Goal: Transaction & Acquisition: Purchase product/service

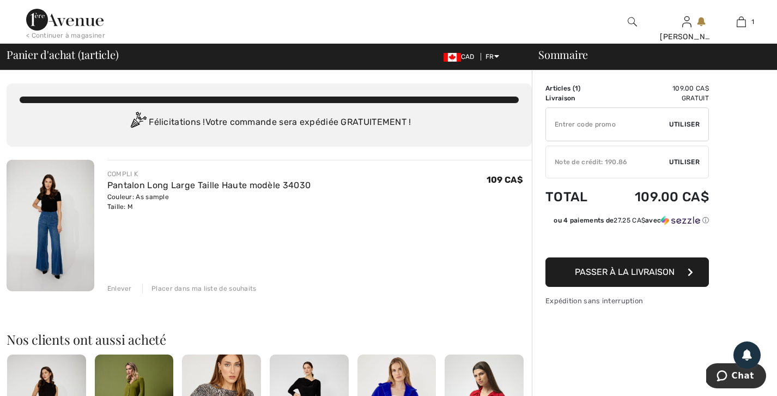
click at [62, 210] on img at bounding box center [51, 225] width 88 height 131
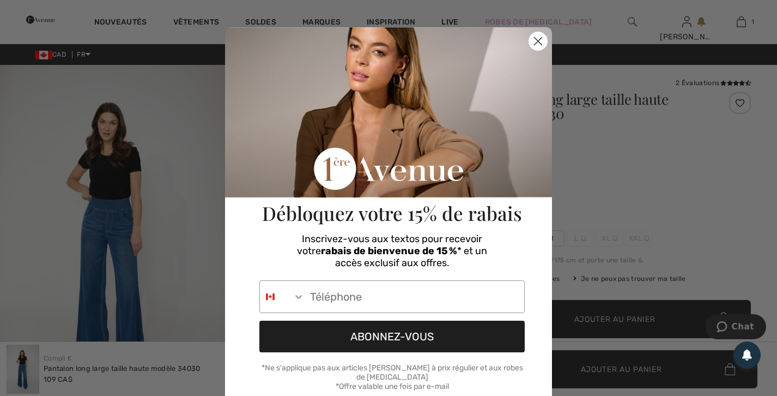
click at [548, 40] on form "Débloquez votre 15% de rabais Inscrivez-vous aux textos pour recevoir votre rab…" at bounding box center [388, 242] width 327 height 430
click at [544, 40] on circle "Close dialog" at bounding box center [538, 41] width 18 height 18
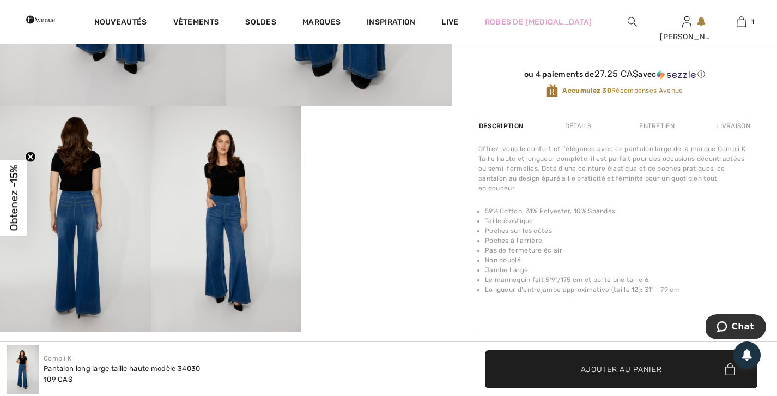
scroll to position [303, 0]
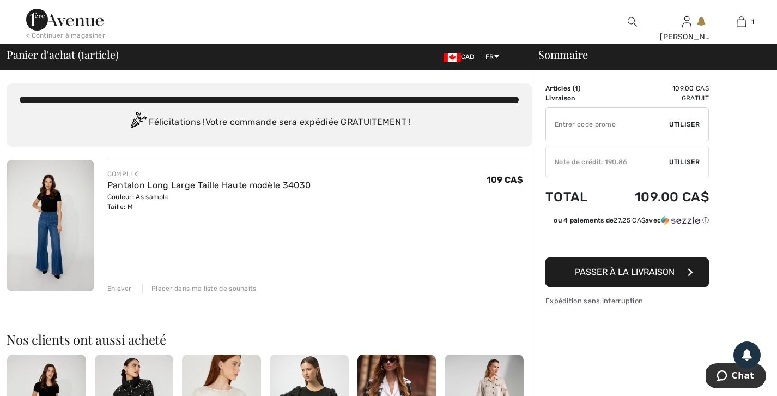
click at [626, 23] on div at bounding box center [633, 22] width 55 height 44
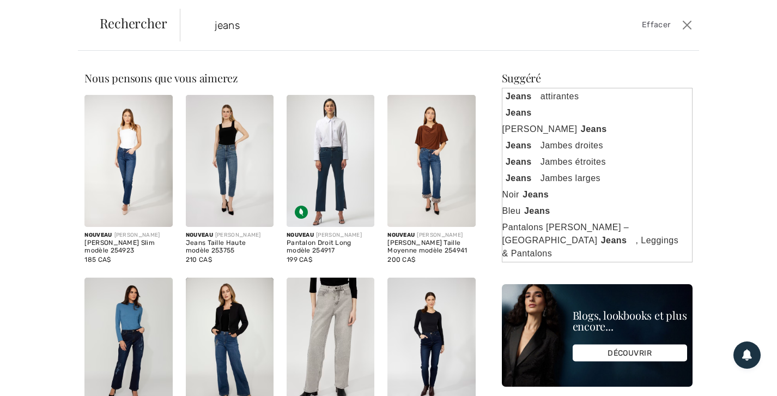
type input "jeans"
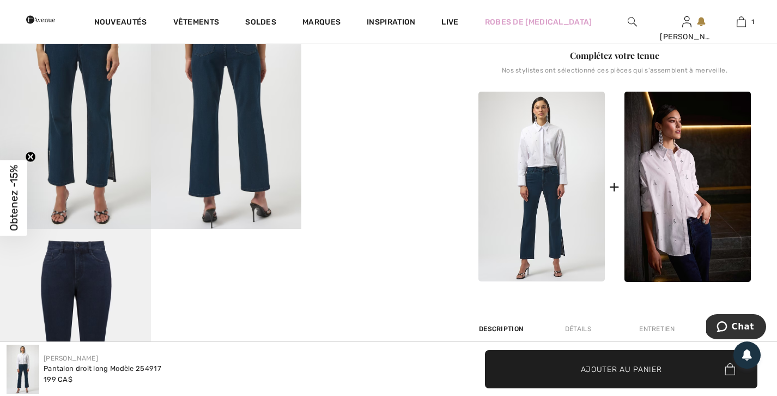
scroll to position [400, 0]
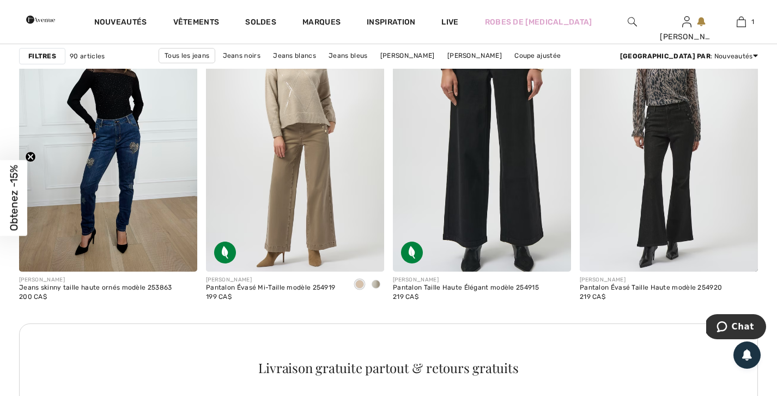
scroll to position [1104, 0]
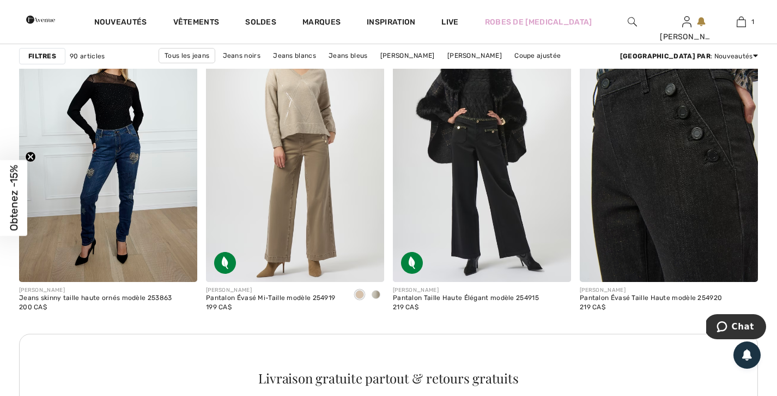
click at [693, 141] on img at bounding box center [669, 149] width 178 height 268
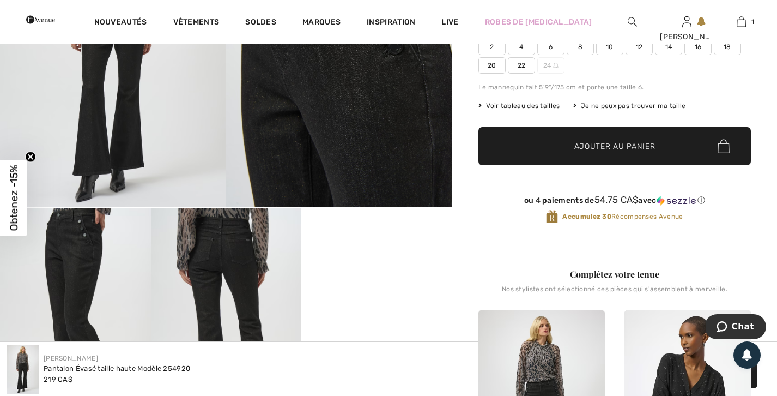
scroll to position [198, 0]
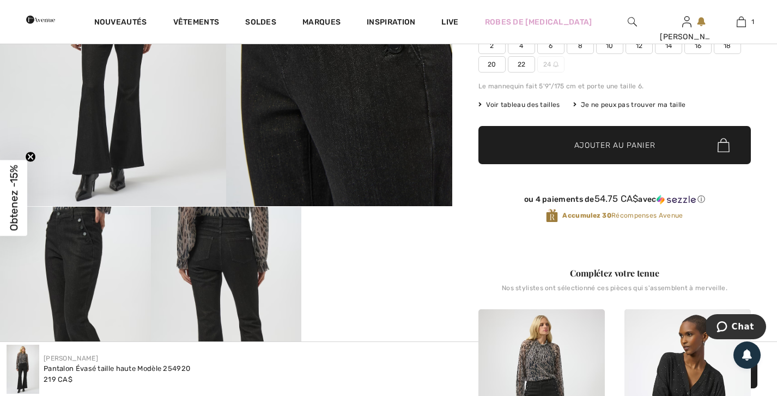
click at [98, 117] on img at bounding box center [113, 36] width 226 height 339
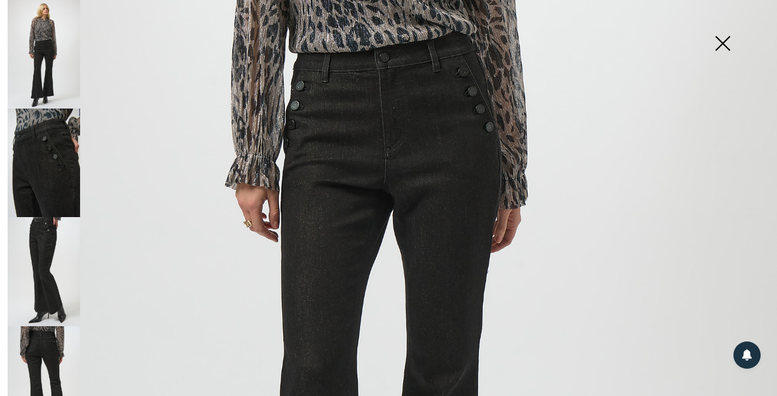
scroll to position [392, 0]
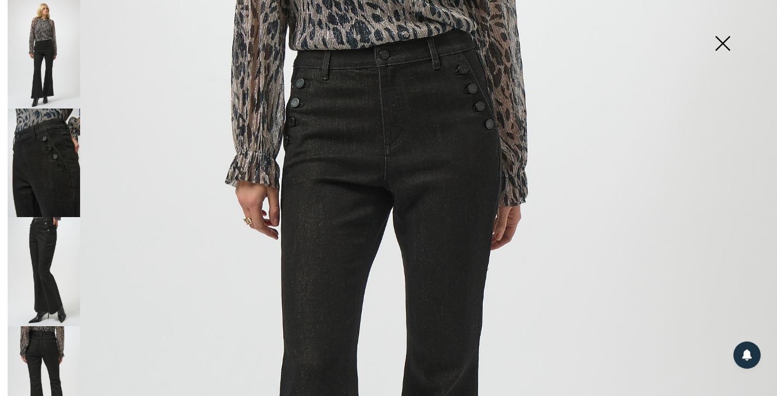
click at [39, 148] on img at bounding box center [44, 162] width 72 height 108
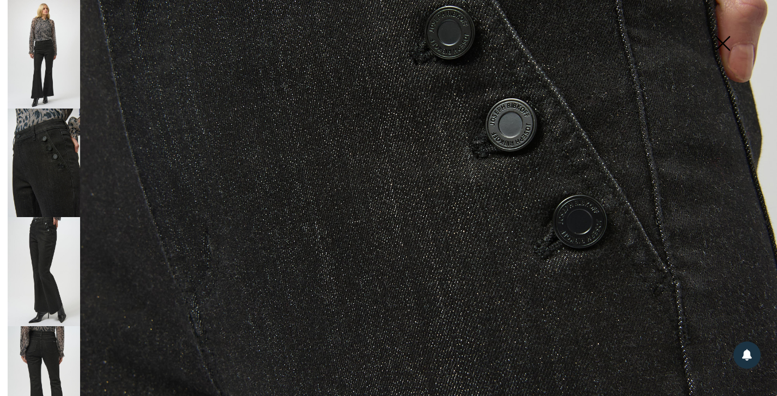
click at [45, 244] on img at bounding box center [44, 271] width 72 height 108
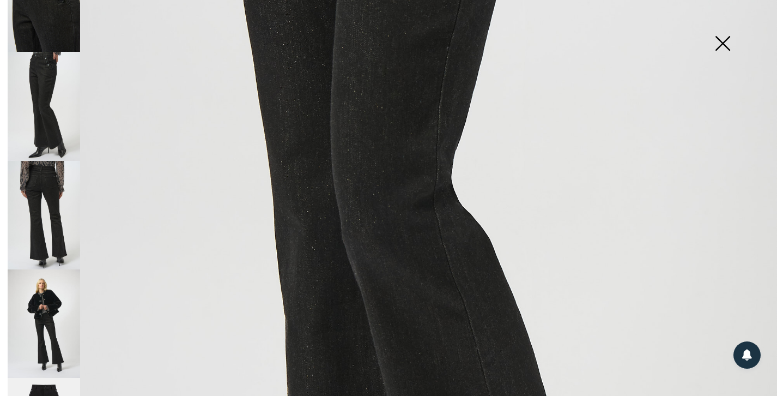
scroll to position [173, 0]
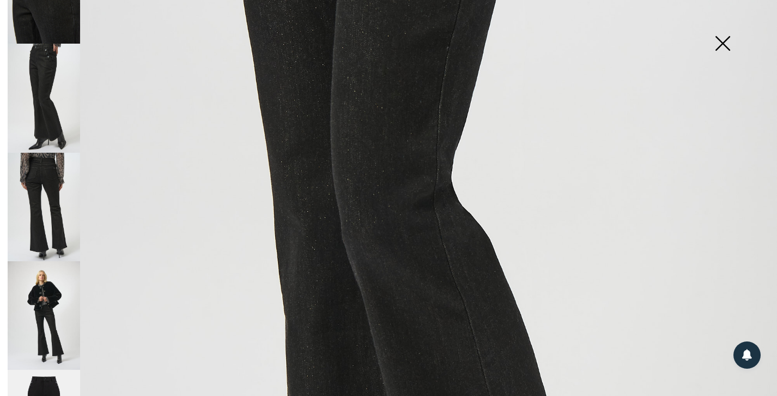
click at [37, 213] on img at bounding box center [44, 207] width 72 height 108
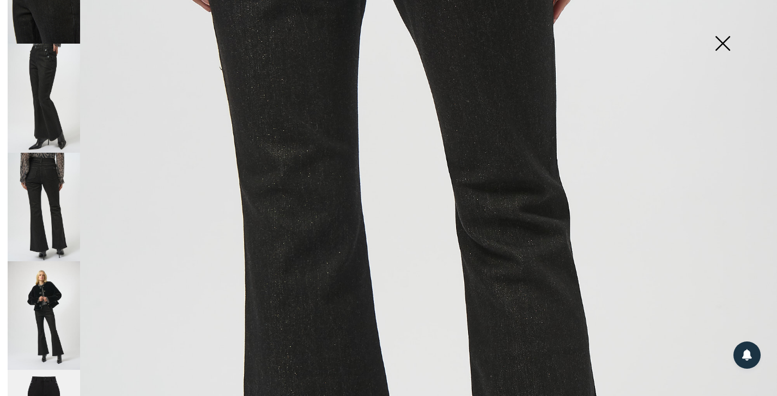
click at [53, 294] on img at bounding box center [44, 315] width 72 height 108
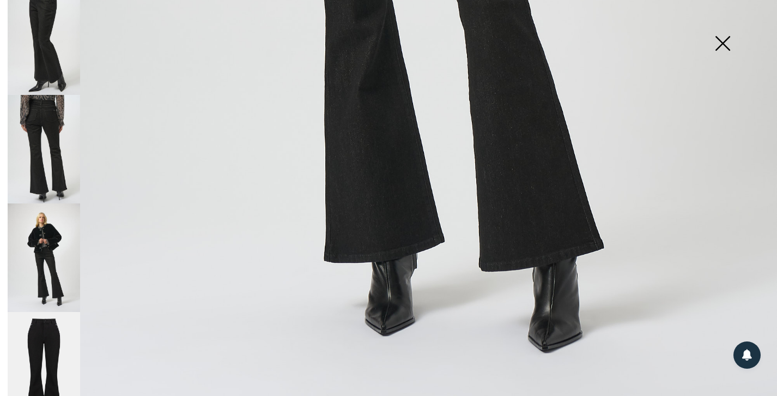
scroll to position [769, 0]
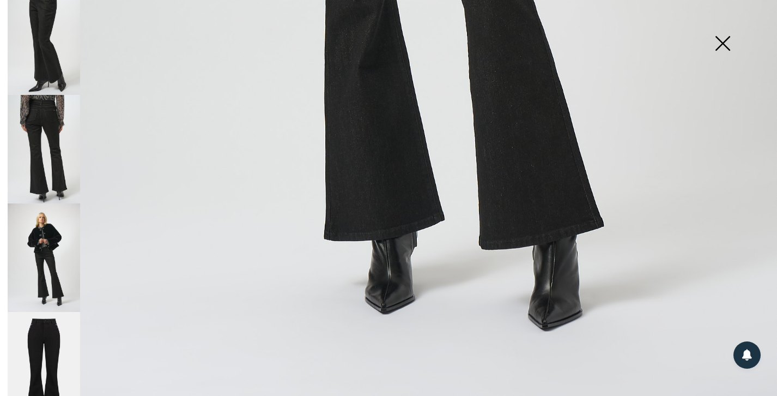
click at [48, 342] on img at bounding box center [44, 366] width 72 height 108
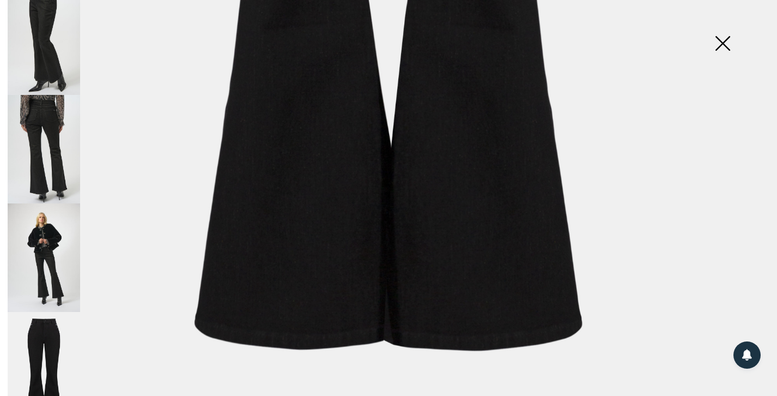
scroll to position [770, 0]
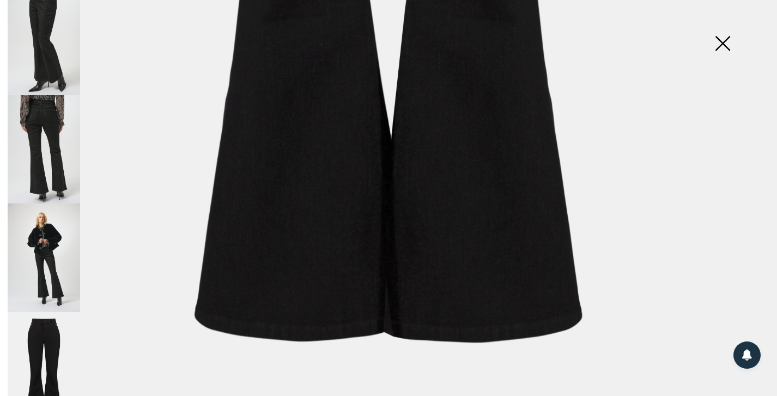
click at [729, 38] on img at bounding box center [723, 44] width 55 height 56
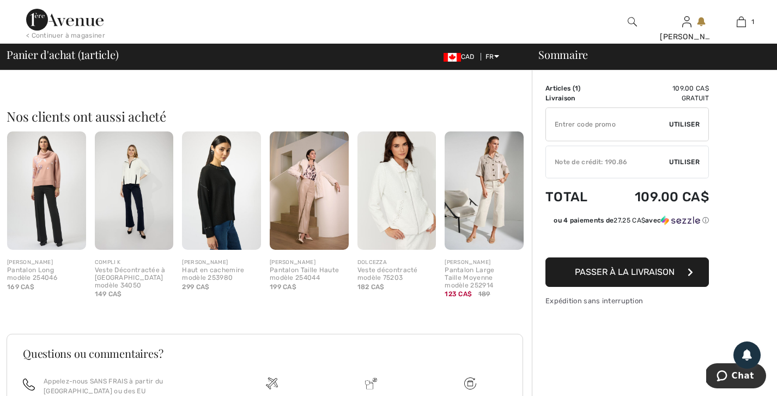
scroll to position [223, 0]
click at [142, 177] on img at bounding box center [134, 190] width 79 height 118
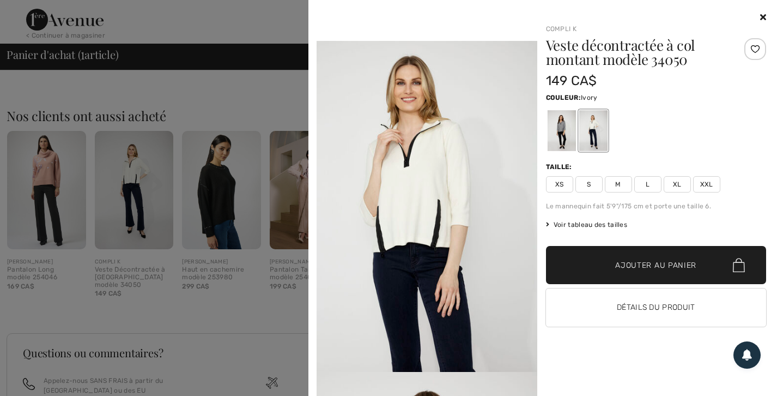
scroll to position [732, 0]
click at [763, 17] on icon at bounding box center [763, 17] width 6 height 9
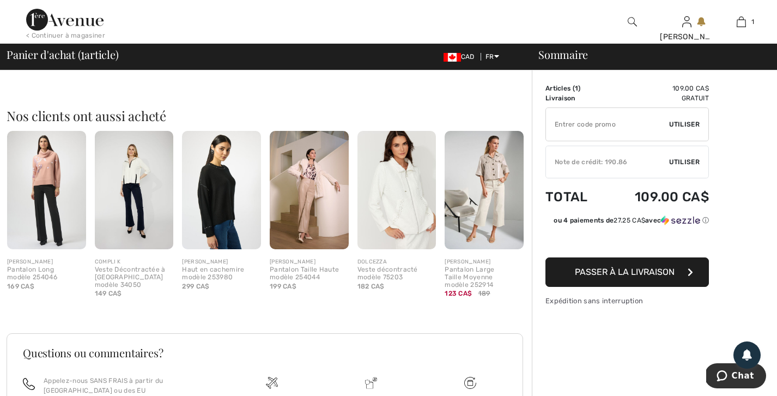
click at [407, 221] on img at bounding box center [397, 190] width 79 height 118
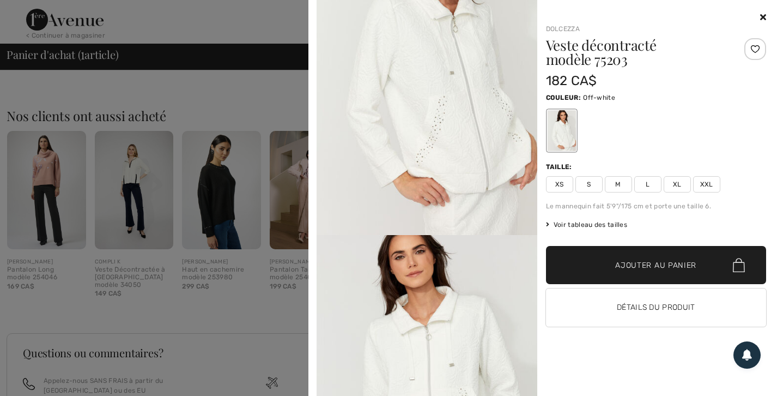
scroll to position [0, 0]
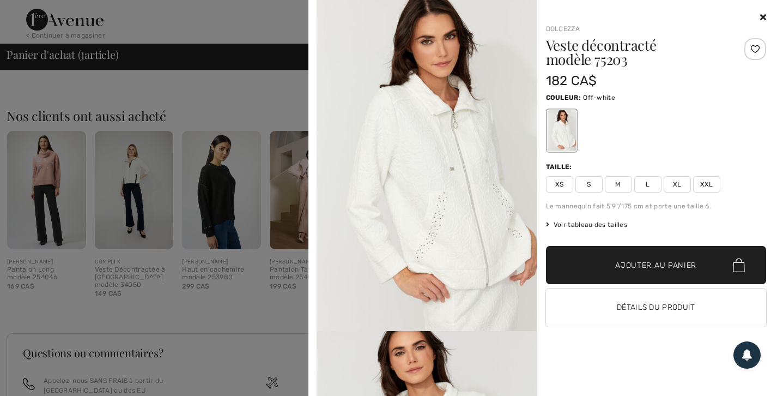
click at [763, 15] on icon at bounding box center [763, 17] width 6 height 9
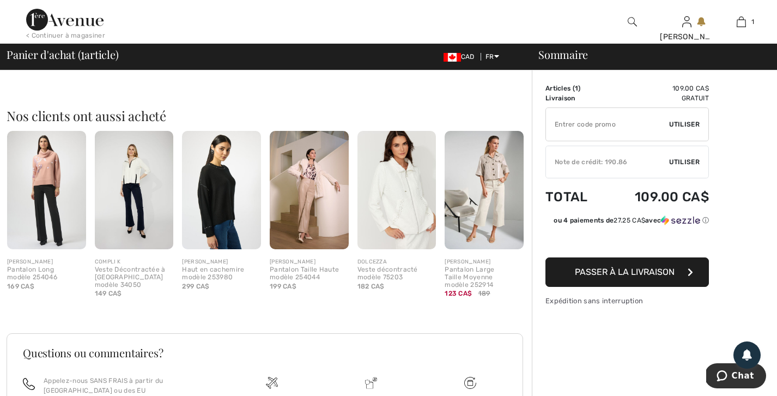
click at [393, 232] on img at bounding box center [397, 190] width 79 height 118
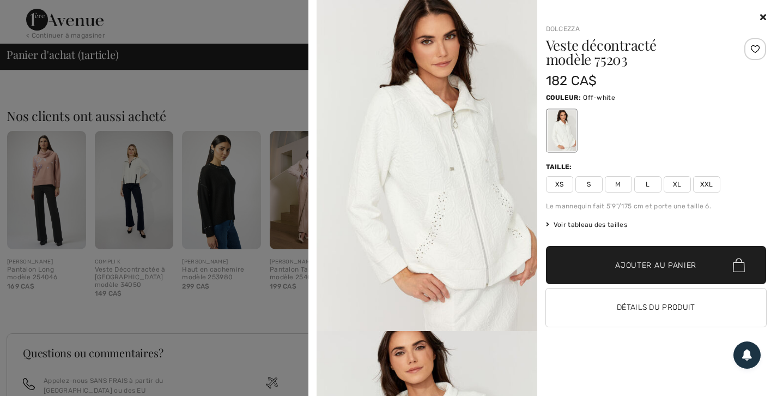
click at [767, 17] on div "Dolcezza Veste décontracté modèle 75203 182 CA$ Couleur: Off-white Taille: XS S…" at bounding box center [543, 198] width 460 height 396
click at [759, 16] on div at bounding box center [656, 17] width 221 height 13
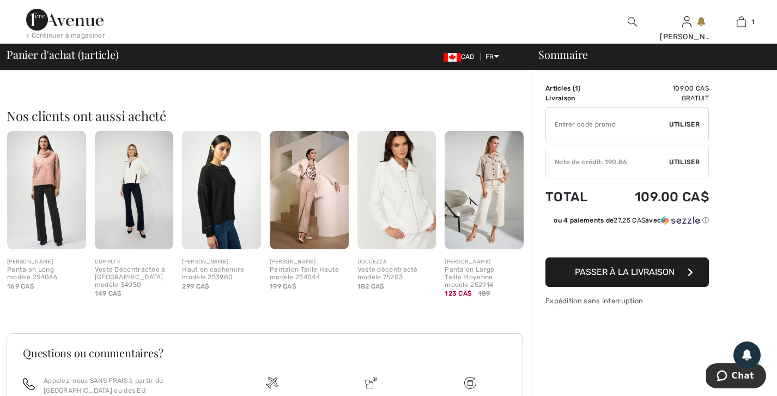
click at [634, 20] on img at bounding box center [632, 21] width 9 height 13
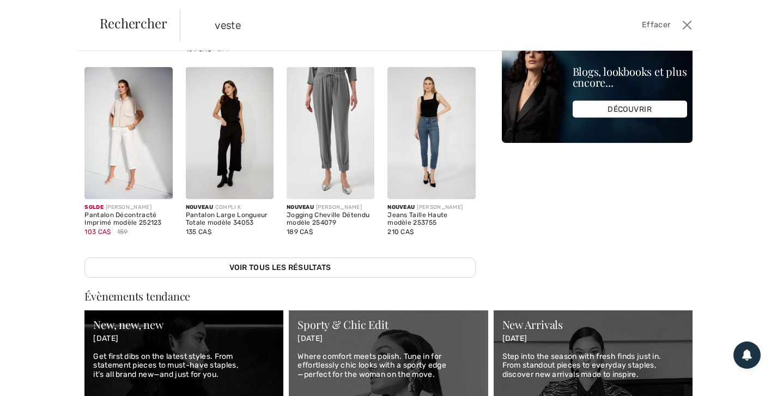
scroll to position [222, 0]
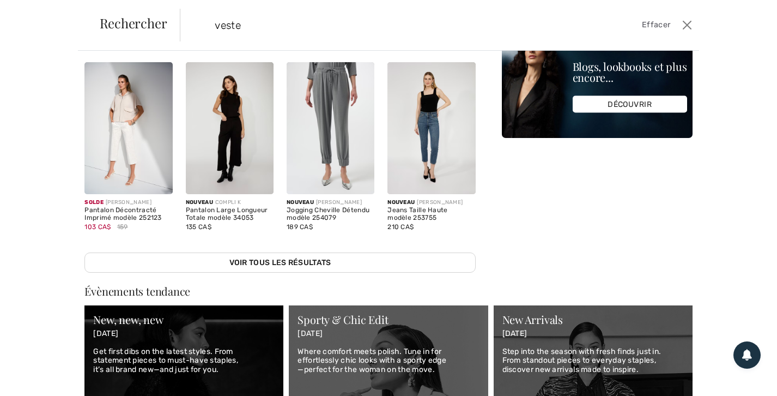
type input "veste"
click at [129, 144] on img at bounding box center [128, 128] width 88 height 132
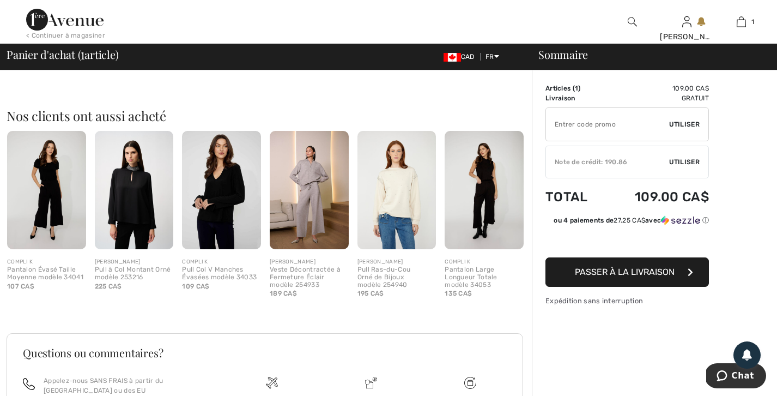
click at [633, 23] on img at bounding box center [632, 21] width 9 height 13
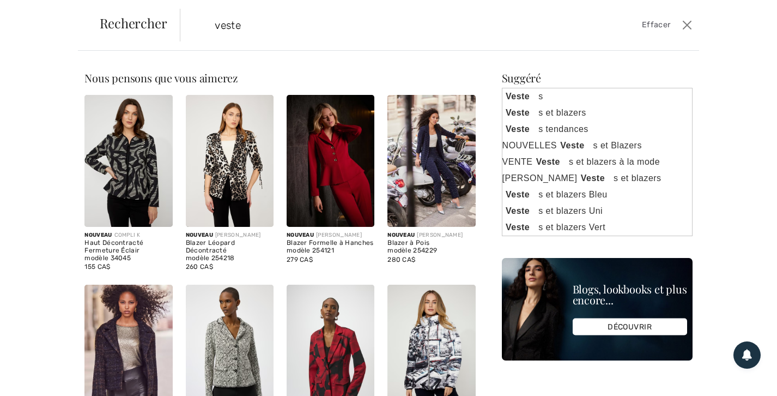
type input "veste"
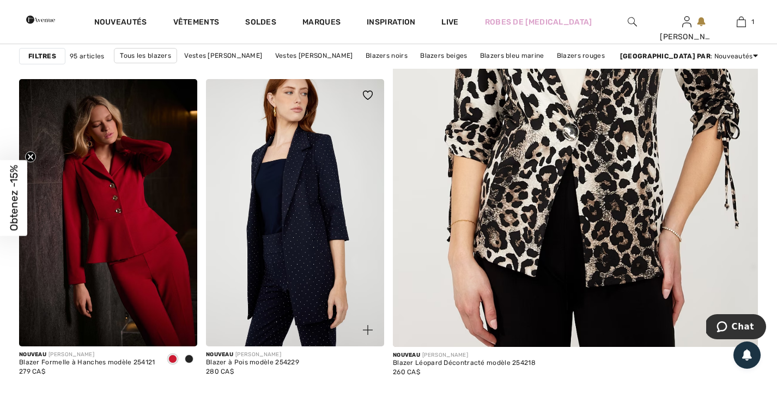
scroll to position [402, 0]
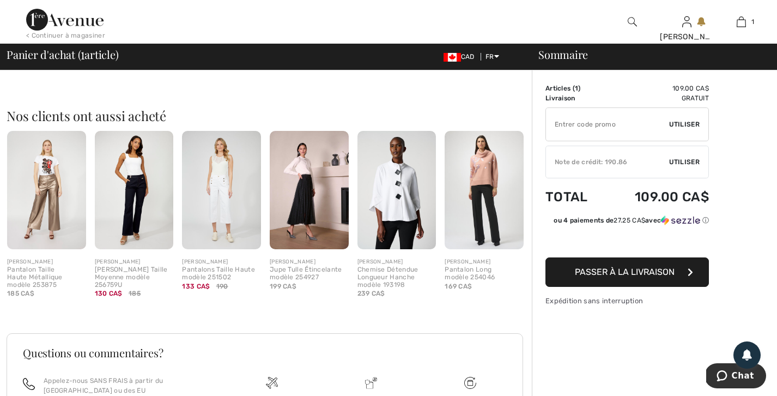
click at [245, 217] on img at bounding box center [221, 190] width 79 height 118
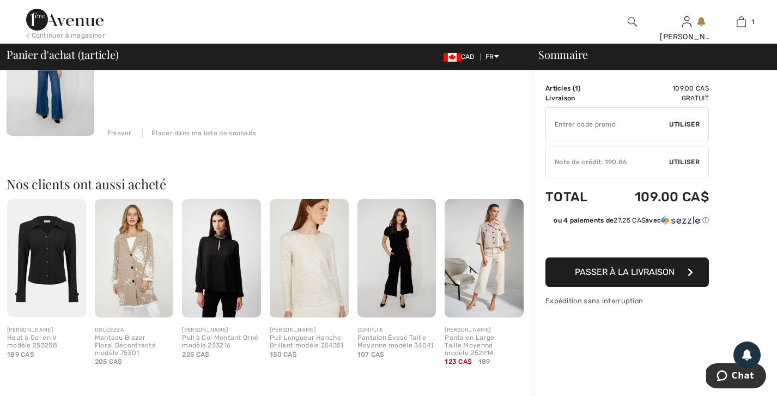
scroll to position [167, 0]
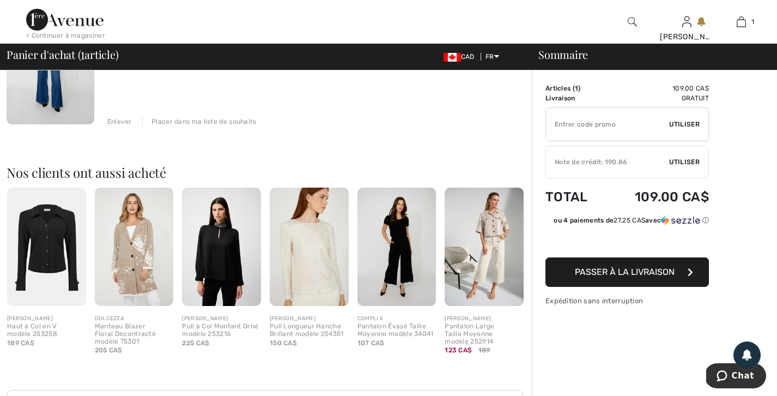
click at [55, 263] on img at bounding box center [46, 247] width 79 height 118
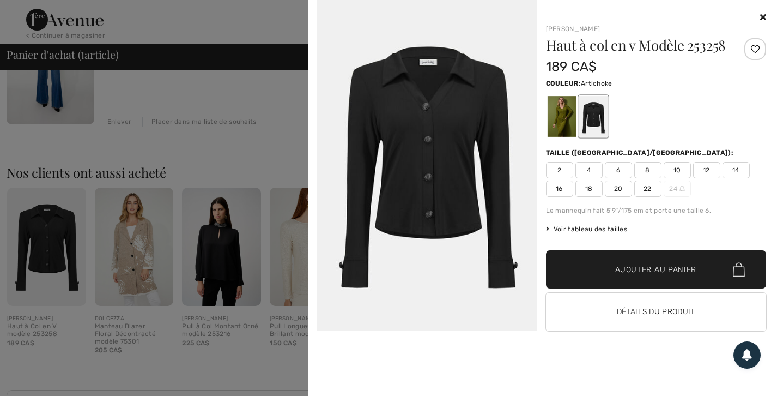
click at [559, 124] on div at bounding box center [561, 116] width 28 height 41
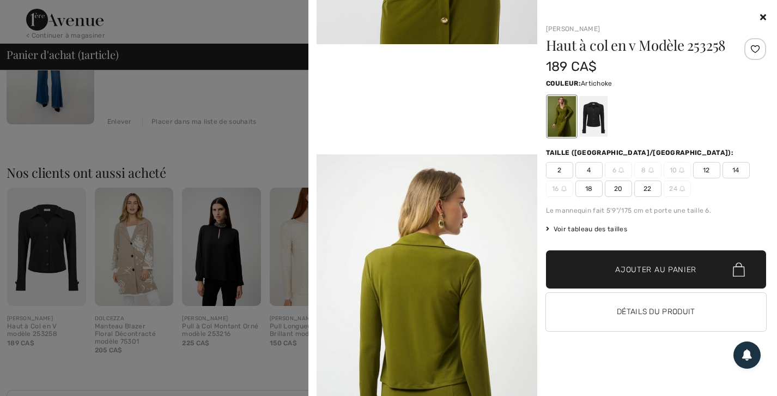
scroll to position [624, 0]
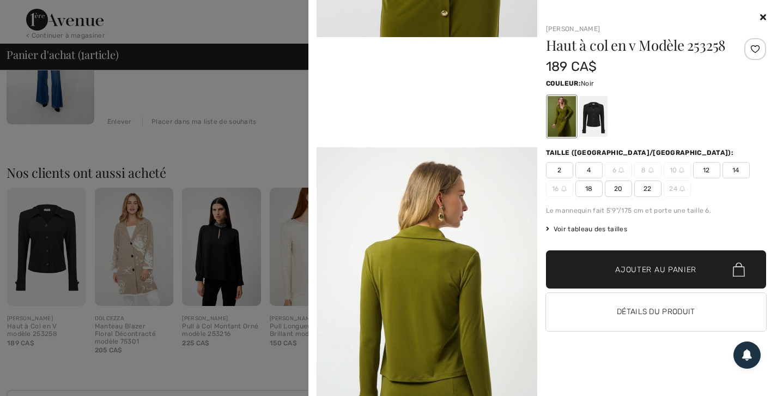
click at [587, 120] on div at bounding box center [593, 116] width 28 height 41
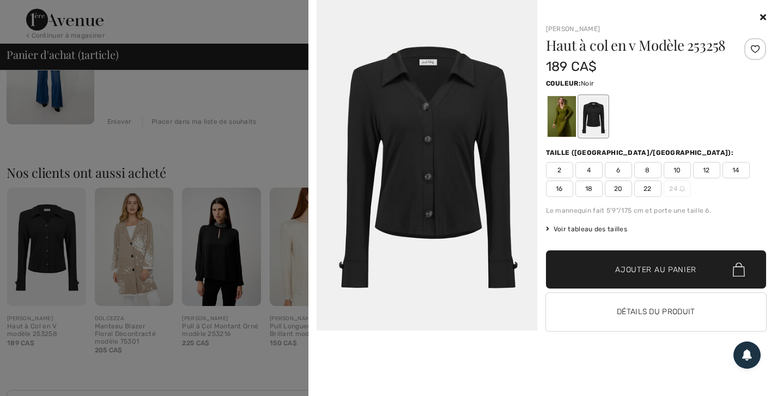
click at [469, 85] on img at bounding box center [427, 165] width 221 height 330
click at [766, 13] on div "Joseph Ribkoff Haut à col en v Modèle 253258 189 CA$ Couleur: Noir Taille (CA/U…" at bounding box center [543, 198] width 460 height 396
click at [763, 16] on icon at bounding box center [763, 17] width 6 height 9
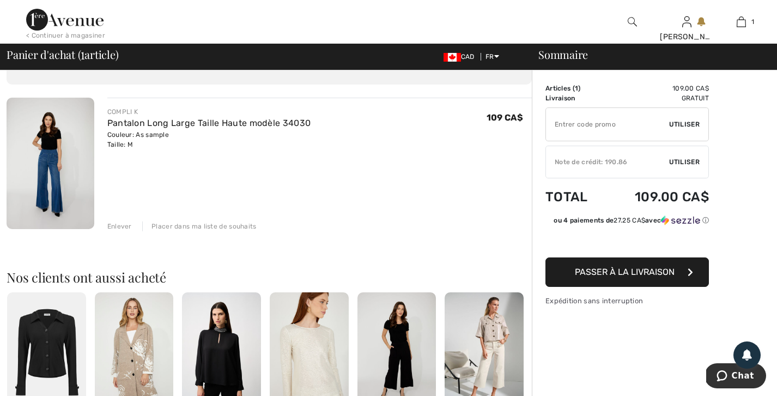
scroll to position [0, 0]
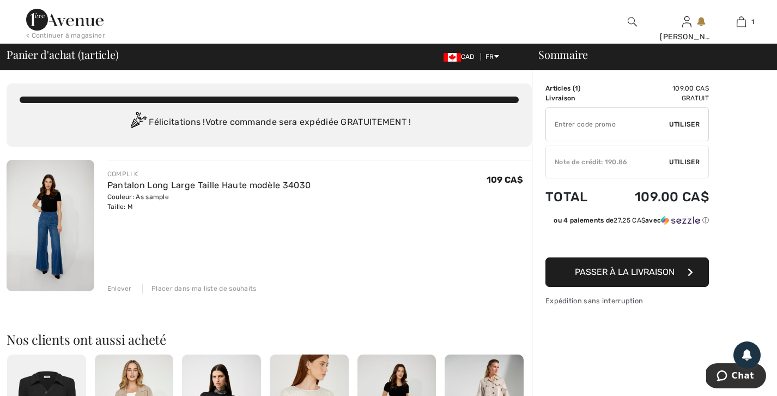
click at [631, 20] on img at bounding box center [632, 21] width 9 height 13
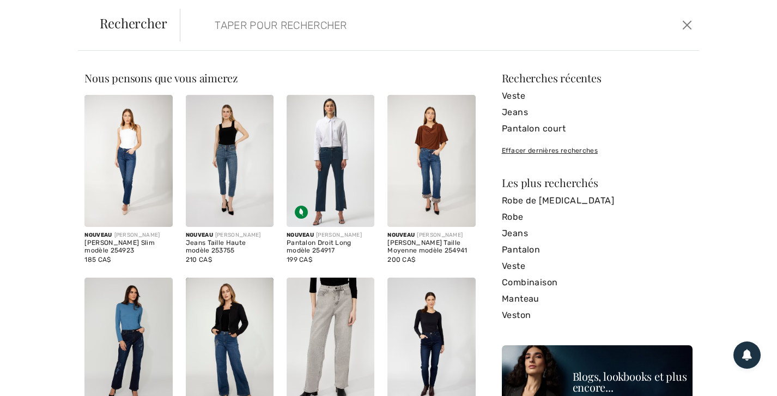
click at [451, 29] on input "search" at bounding box center [384, 25] width 354 height 33
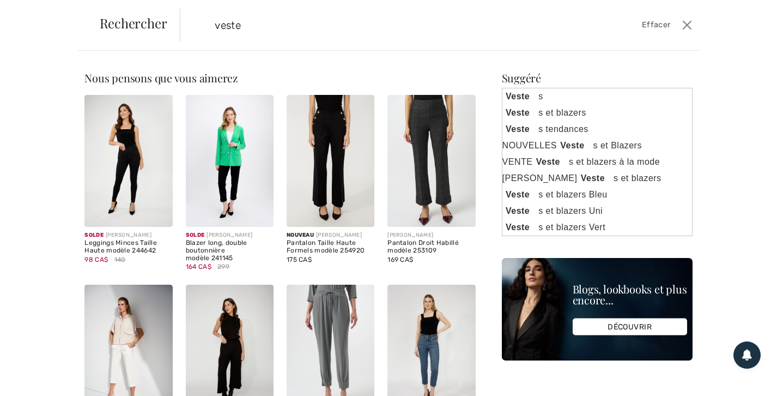
scroll to position [3, 0]
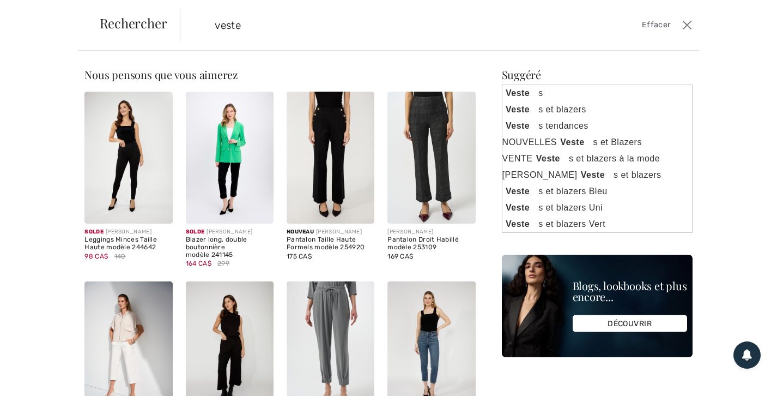
type input "veste"
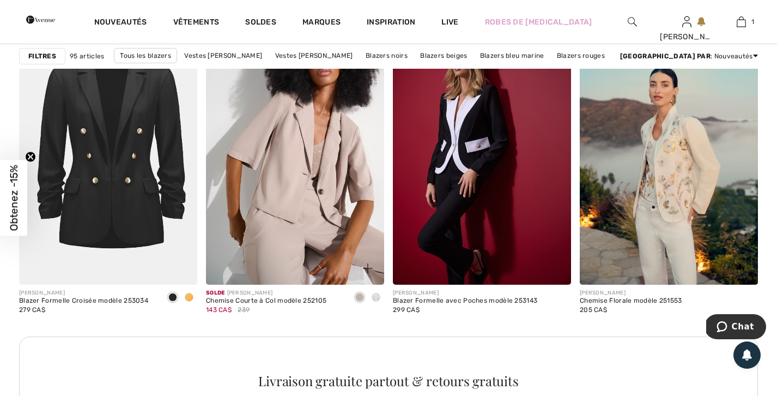
scroll to position [2184, 0]
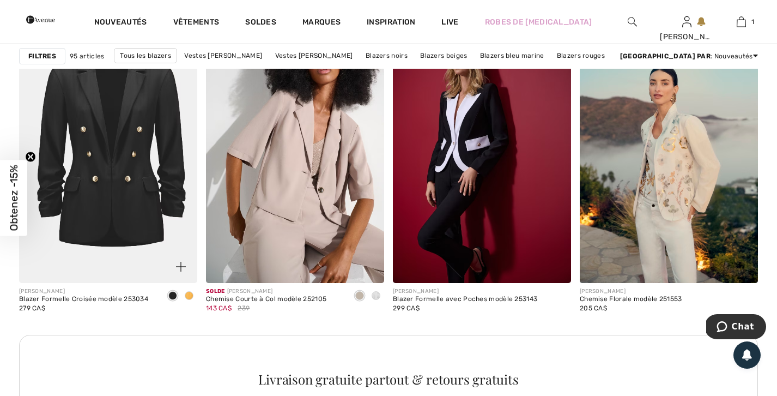
click at [189, 296] on span at bounding box center [189, 295] width 9 height 9
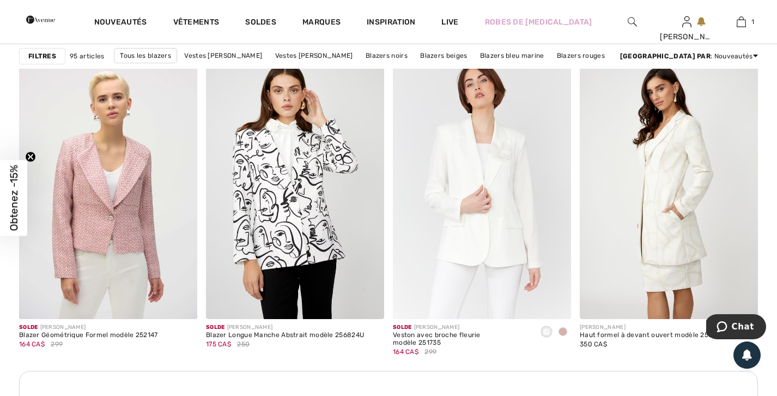
scroll to position [3549, 0]
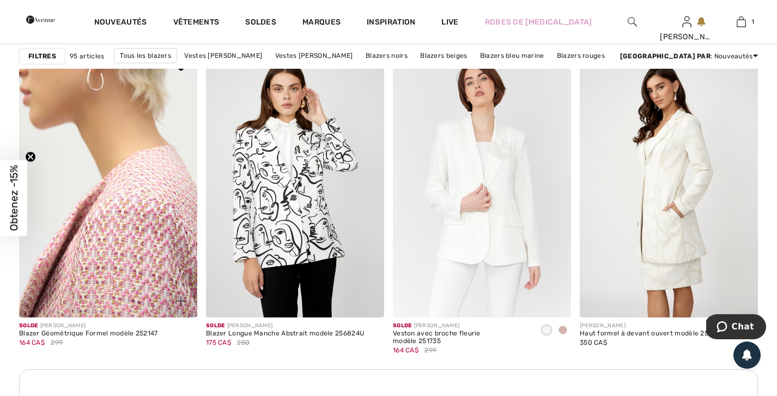
click at [117, 245] on img at bounding box center [108, 184] width 178 height 268
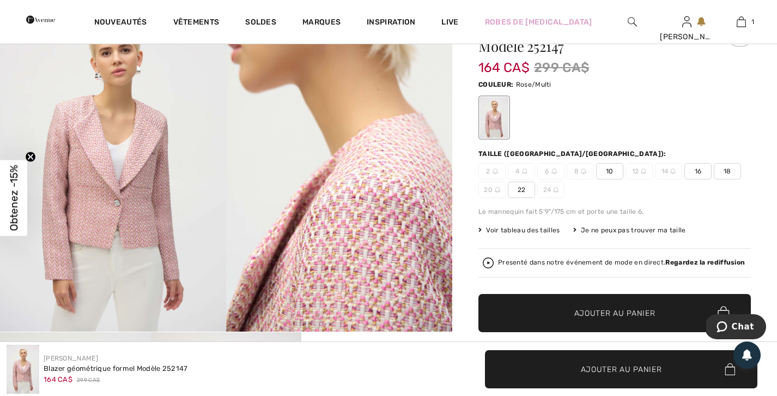
scroll to position [73, 0]
click at [616, 170] on span "10" at bounding box center [609, 170] width 27 height 16
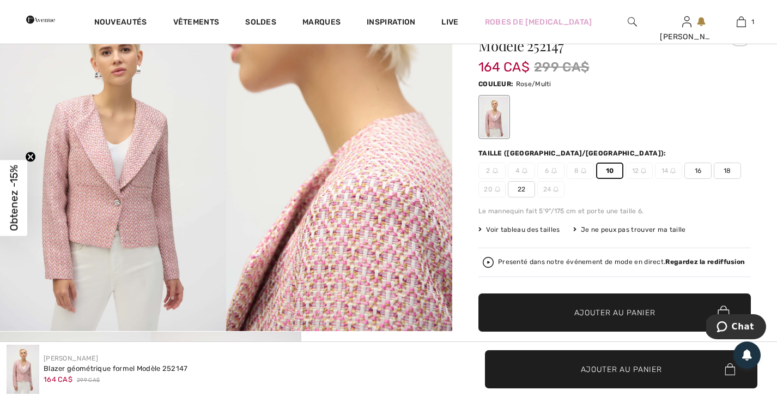
click at [621, 317] on span "Ajouter au panier" at bounding box center [615, 312] width 81 height 11
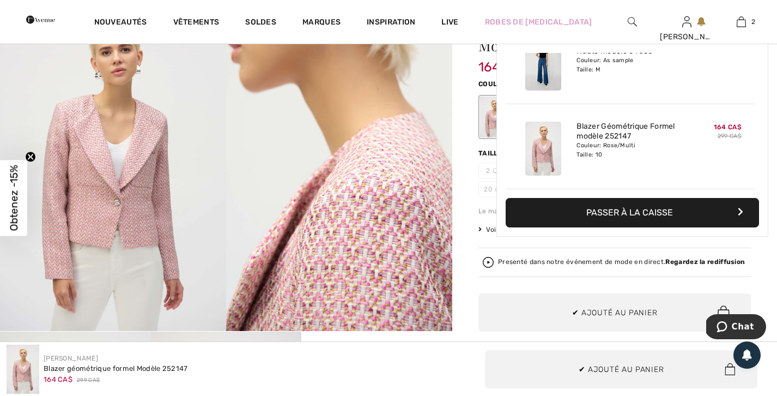
scroll to position [0, 0]
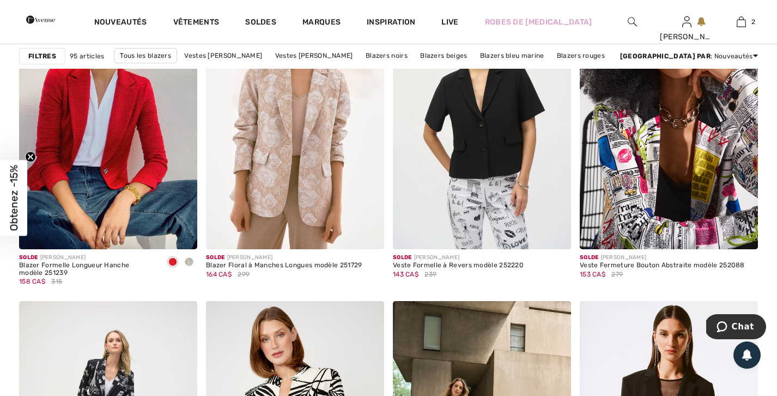
scroll to position [4060, 0]
click at [186, 260] on span at bounding box center [189, 261] width 9 height 9
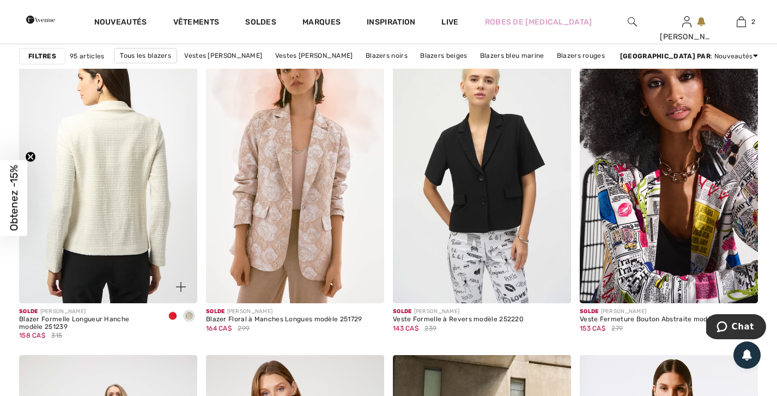
scroll to position [4012, 0]
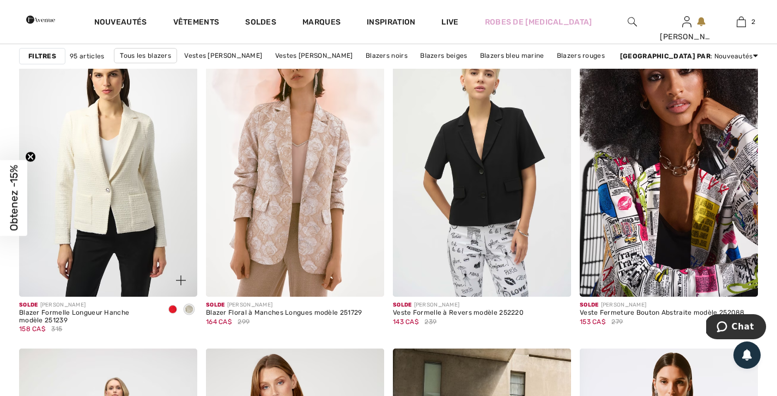
click at [172, 311] on span at bounding box center [172, 309] width 9 height 9
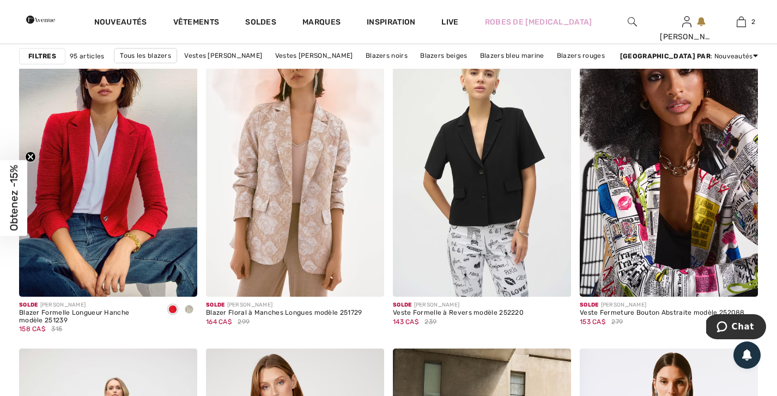
click at [191, 308] on span at bounding box center [189, 309] width 9 height 9
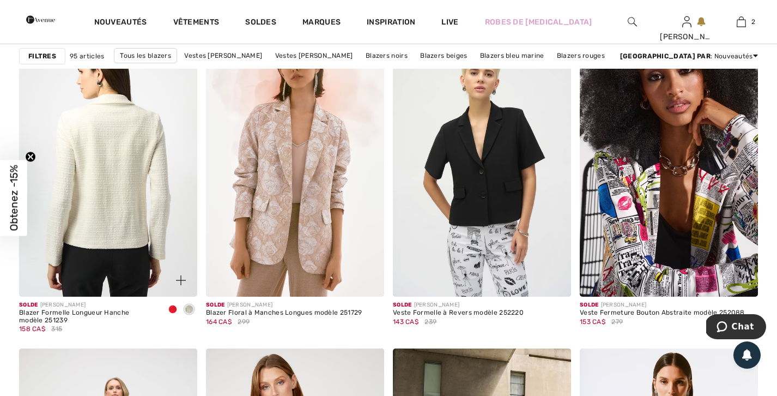
click at [135, 204] on img at bounding box center [108, 163] width 178 height 268
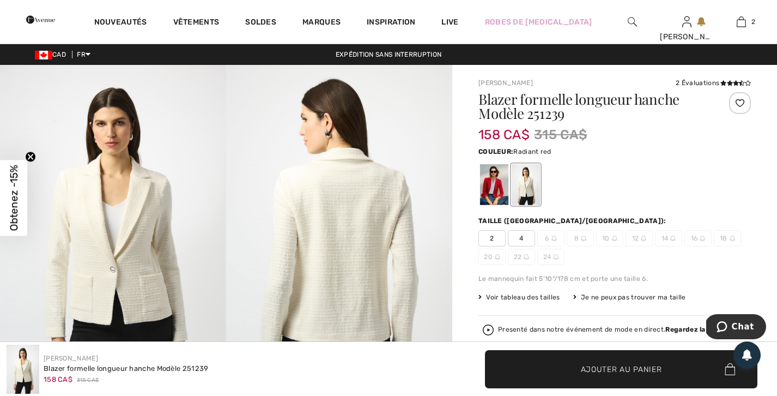
click at [491, 189] on div at bounding box center [494, 184] width 28 height 41
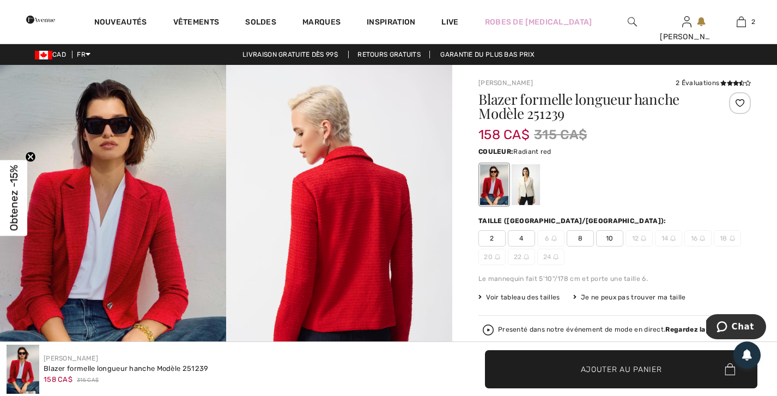
click at [379, 269] on img at bounding box center [339, 234] width 226 height 339
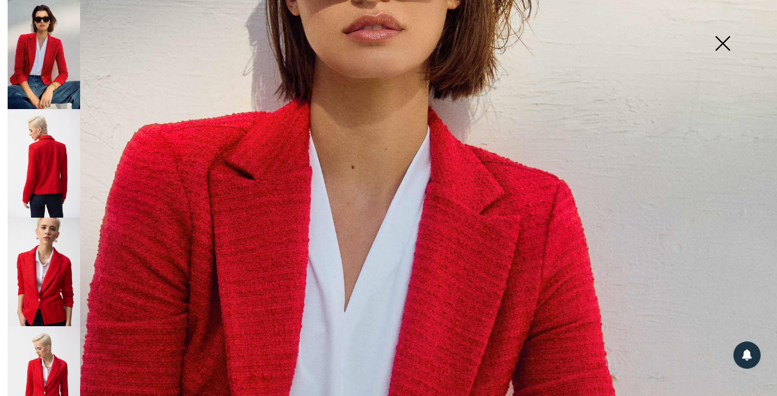
scroll to position [253, 0]
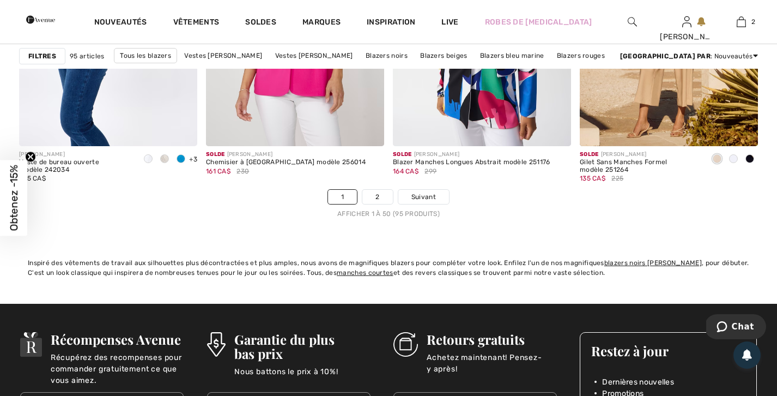
scroll to position [4830, 0]
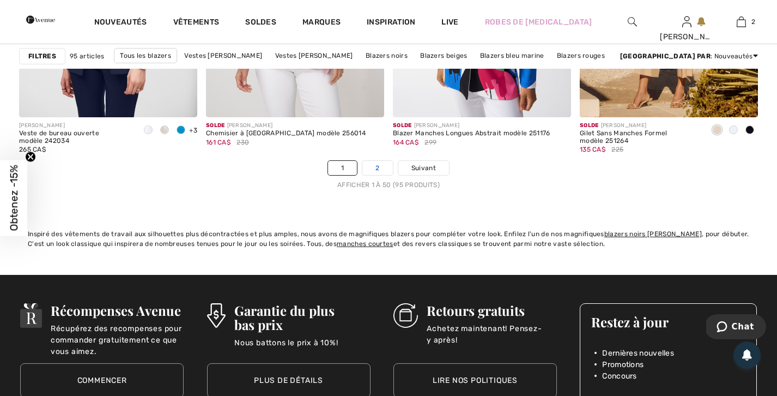
click at [377, 173] on link "2" at bounding box center [377, 168] width 30 height 14
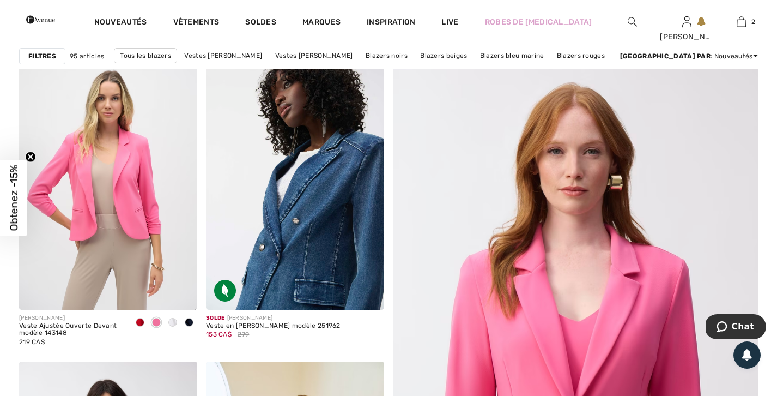
scroll to position [112, 0]
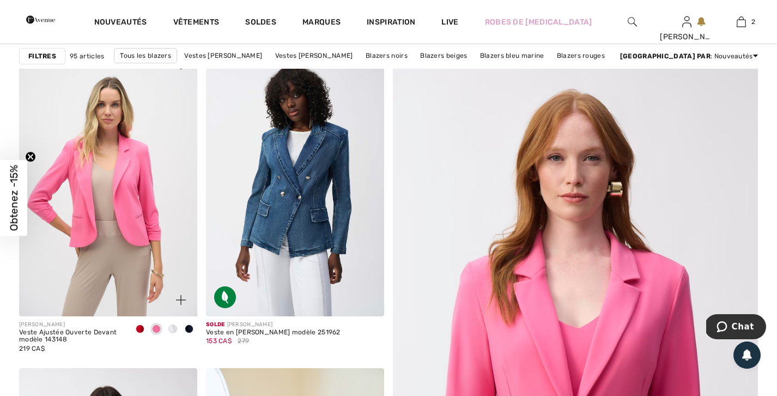
click at [175, 329] on span at bounding box center [172, 328] width 9 height 9
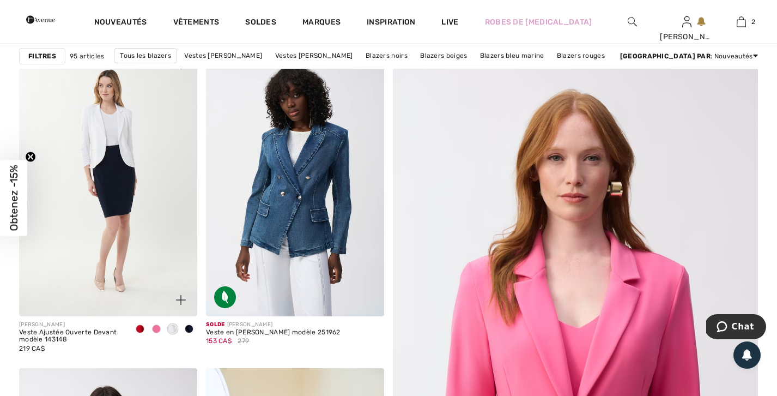
click at [155, 327] on span at bounding box center [156, 328] width 9 height 9
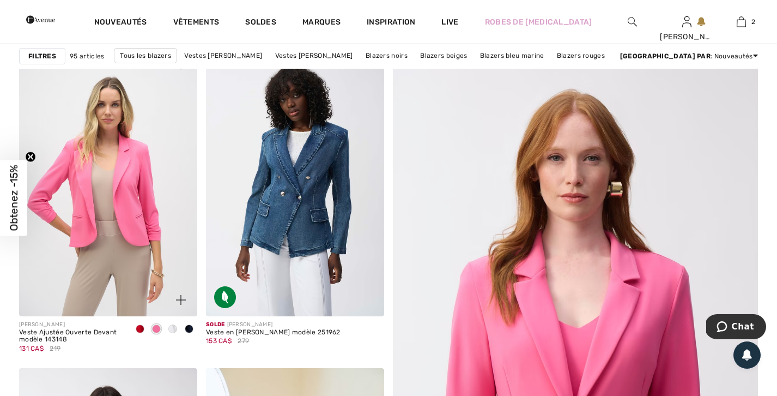
click at [170, 328] on span at bounding box center [172, 328] width 9 height 9
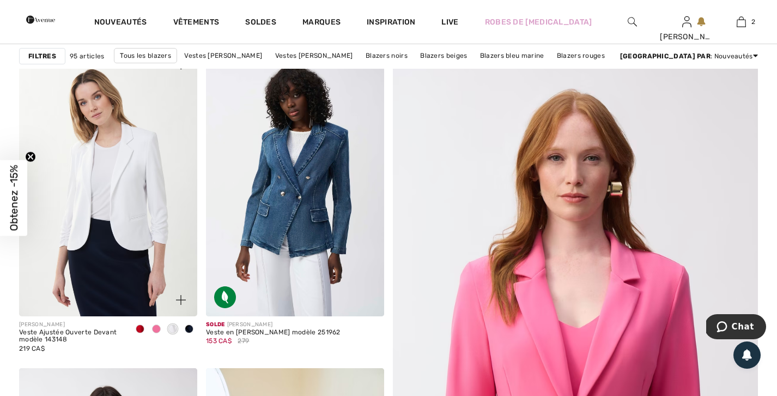
click at [137, 226] on img at bounding box center [108, 183] width 178 height 268
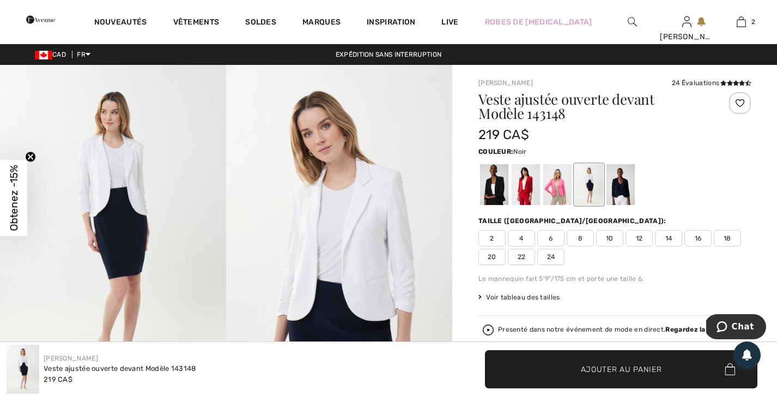
click at [492, 193] on div at bounding box center [494, 184] width 28 height 41
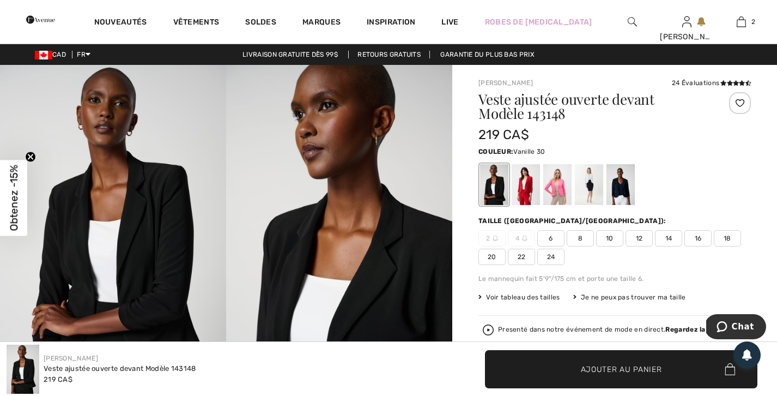
click at [589, 186] on div at bounding box center [589, 184] width 28 height 41
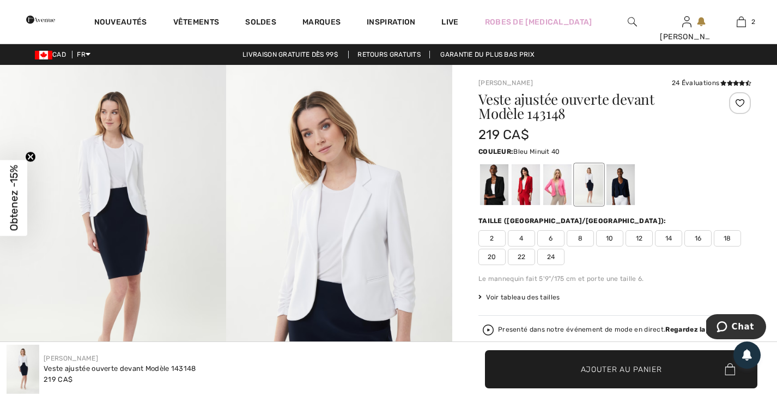
click at [619, 187] on div at bounding box center [621, 184] width 28 height 41
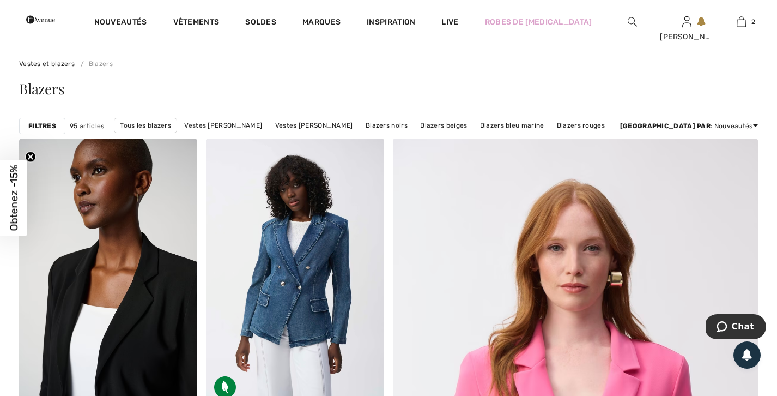
scroll to position [28, 0]
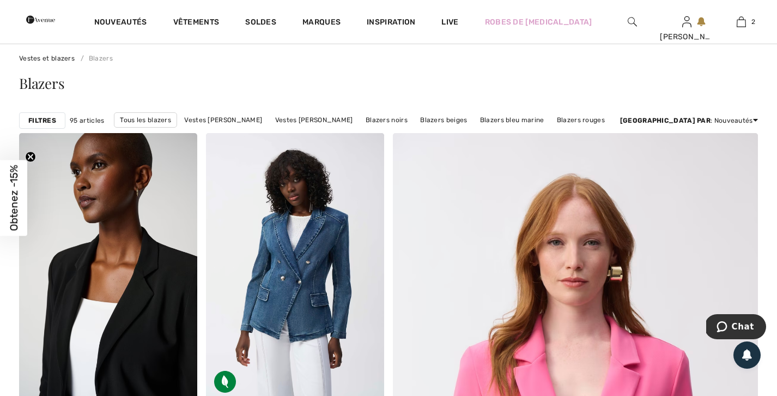
click at [119, 232] on img at bounding box center [108, 267] width 178 height 268
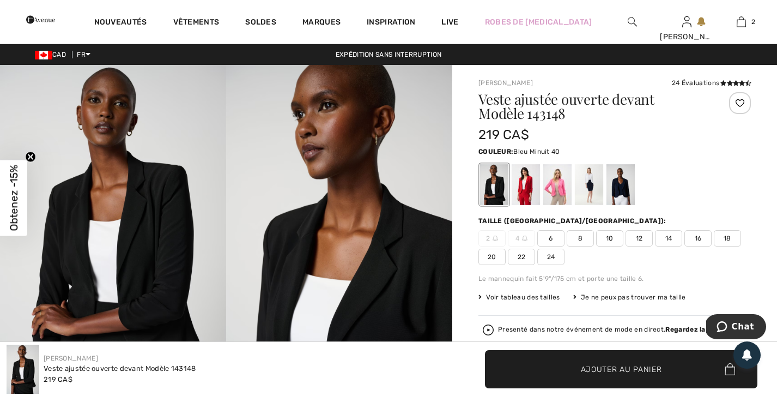
click at [625, 187] on div at bounding box center [621, 184] width 28 height 41
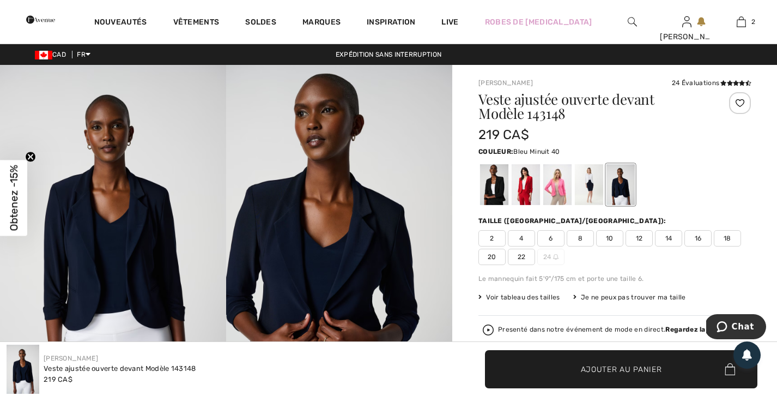
click at [606, 242] on span "10" at bounding box center [609, 238] width 27 height 16
click at [633, 363] on span "Ajouter au panier" at bounding box center [621, 368] width 81 height 11
click at [494, 189] on div at bounding box center [494, 184] width 28 height 41
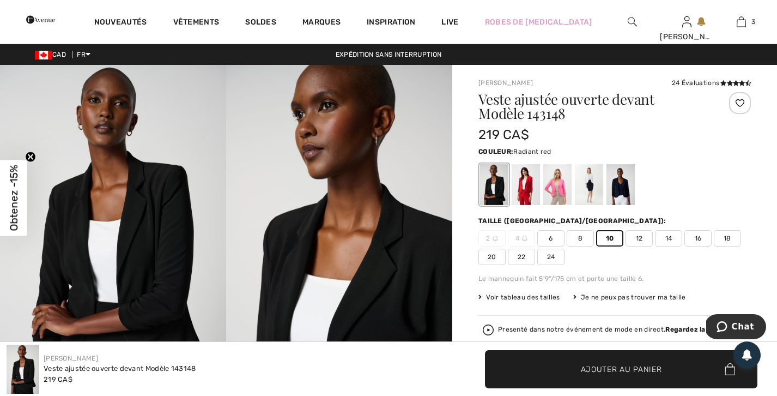
click at [528, 187] on div at bounding box center [526, 184] width 28 height 41
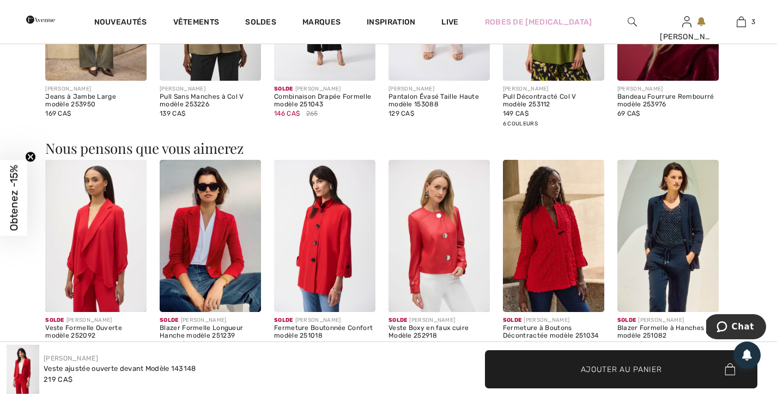
scroll to position [962, 0]
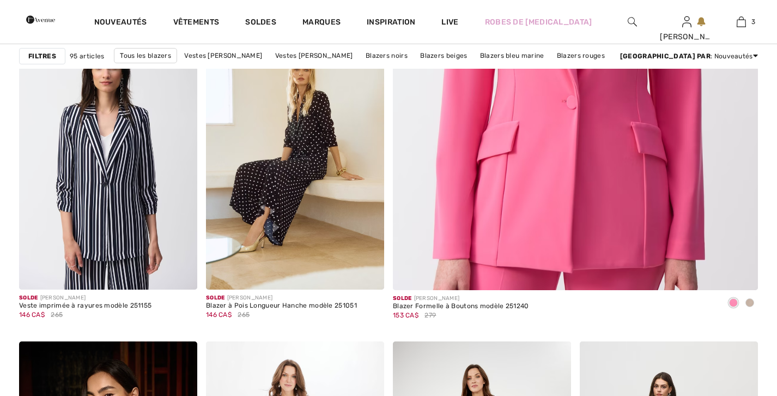
checkbox input "true"
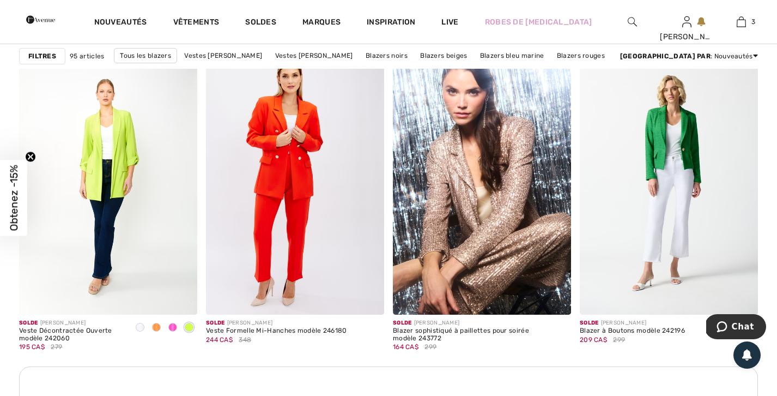
scroll to position [2147, 0]
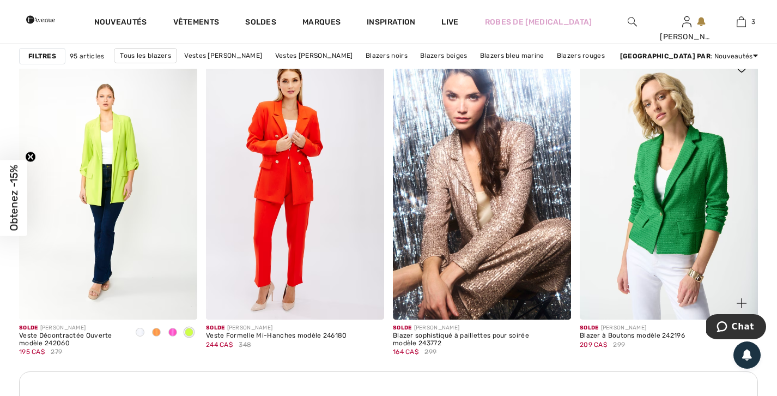
click at [714, 178] on img at bounding box center [669, 186] width 178 height 268
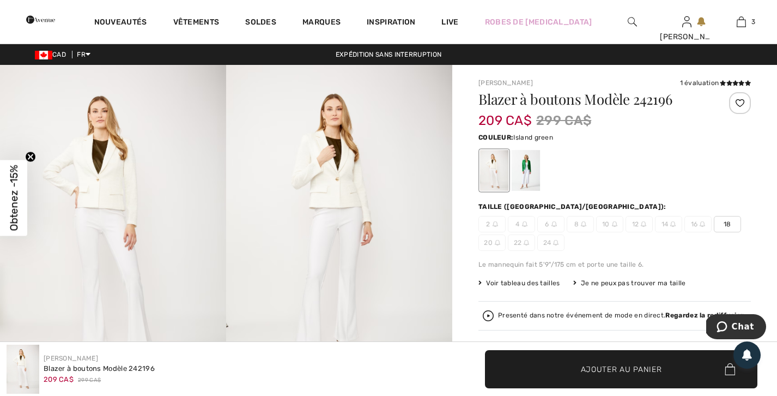
click at [518, 170] on div at bounding box center [526, 170] width 28 height 41
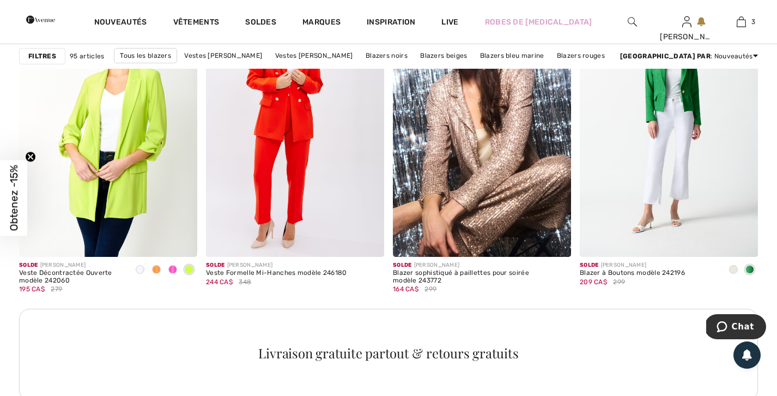
scroll to position [2209, 0]
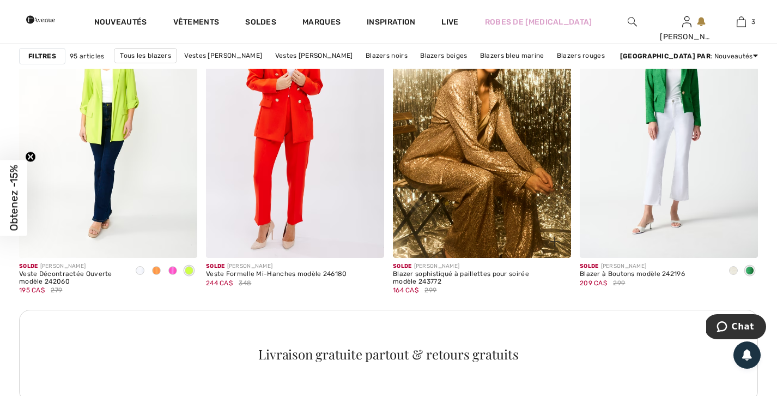
click at [431, 171] on img at bounding box center [482, 124] width 178 height 268
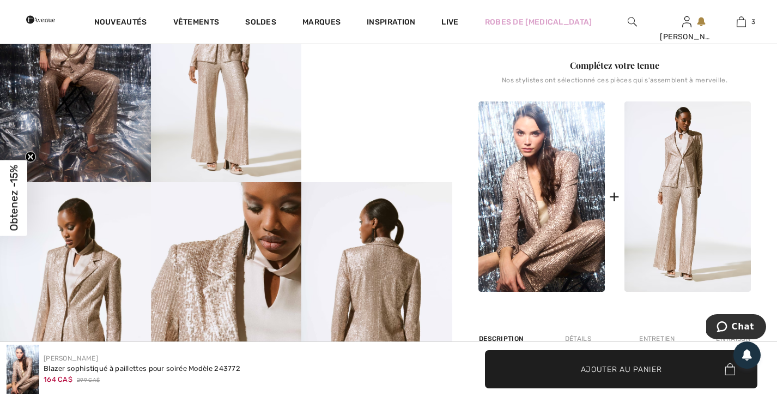
scroll to position [441, 0]
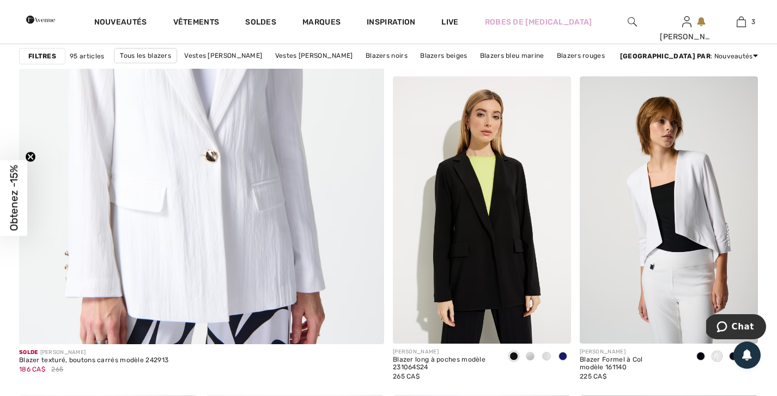
scroll to position [2795, 0]
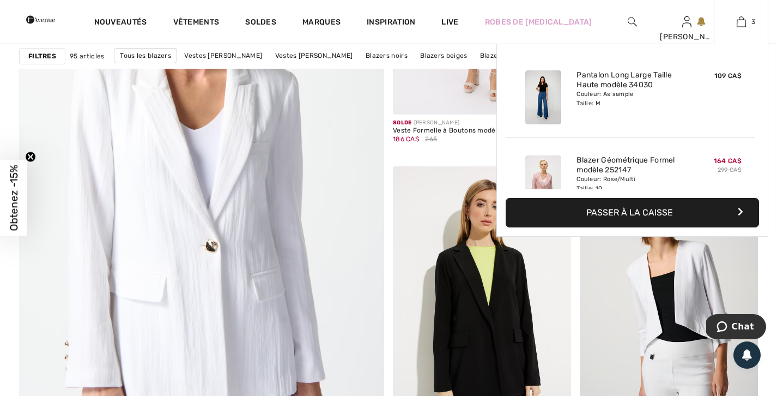
click at [740, 32] on div "3 Ajouté au panier Compli K Pantalon Long Large Taille Haute Modèle 34030 109 C…" at bounding box center [741, 22] width 55 height 44
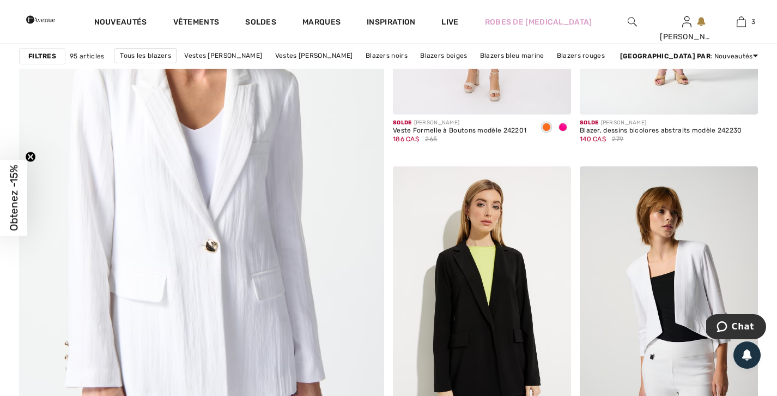
click at [639, 21] on div at bounding box center [633, 22] width 55 height 44
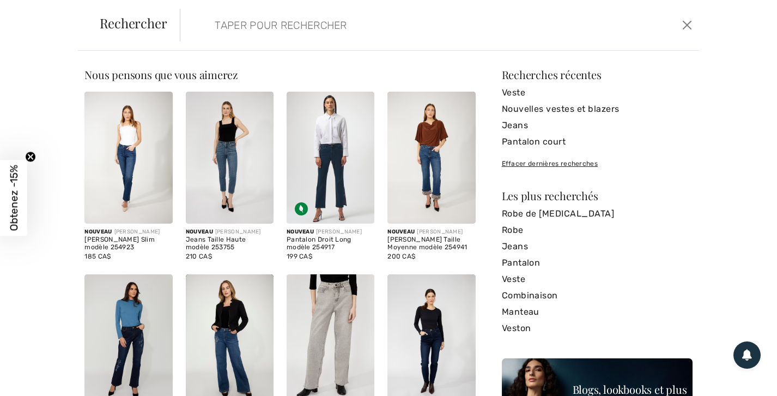
scroll to position [4, 0]
click at [250, 45] on div "Rechercher Effacer" at bounding box center [389, 25] width 622 height 51
click at [264, 20] on input "search" at bounding box center [384, 25] width 354 height 33
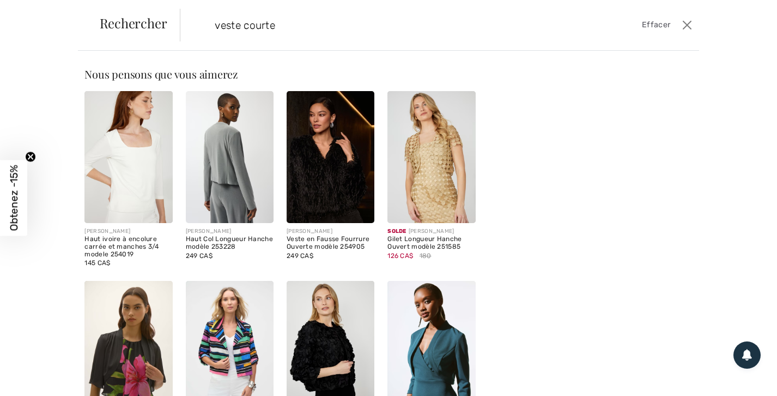
type input "veste courte"
click at [233, 162] on img at bounding box center [230, 157] width 88 height 132
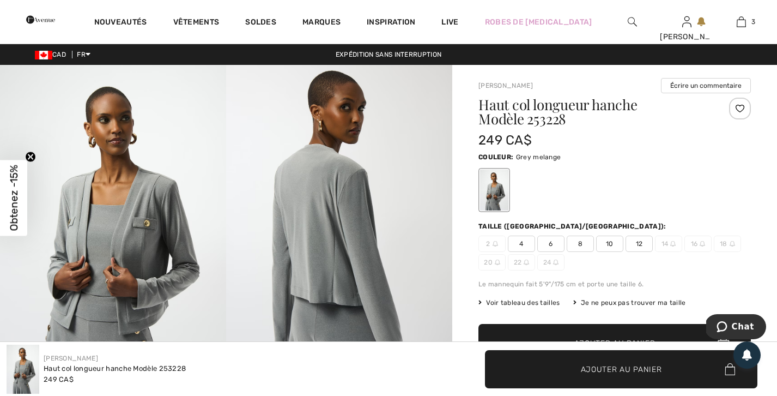
click at [152, 307] on img at bounding box center [113, 234] width 226 height 339
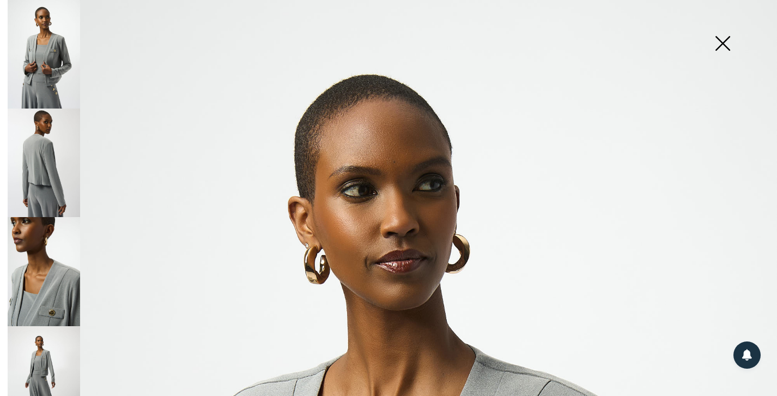
click at [51, 172] on img at bounding box center [44, 162] width 72 height 108
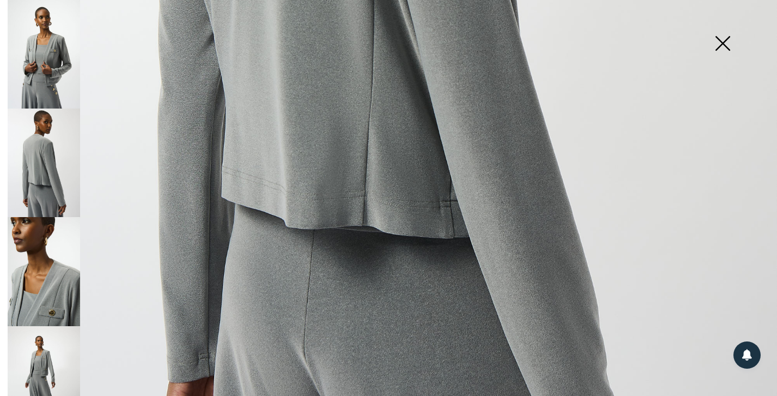
scroll to position [593, 0]
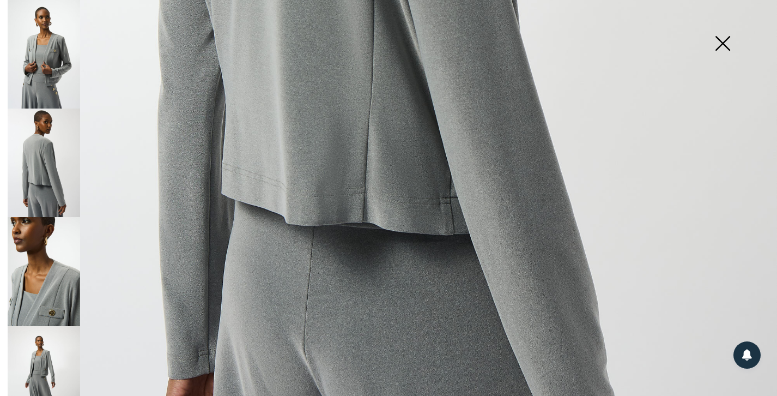
click at [38, 283] on img at bounding box center [44, 271] width 72 height 108
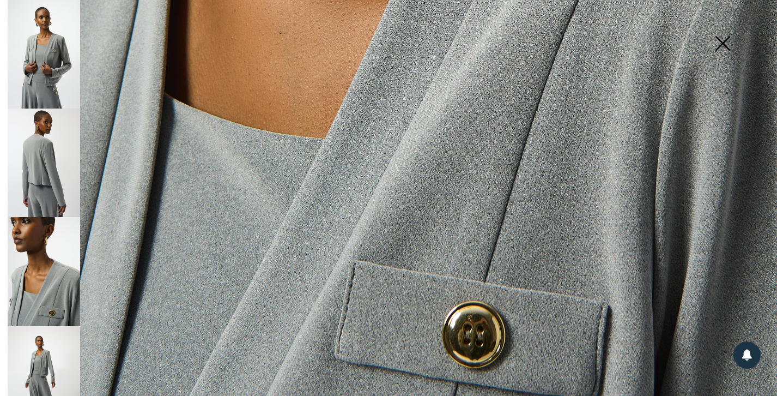
scroll to position [769, 0]
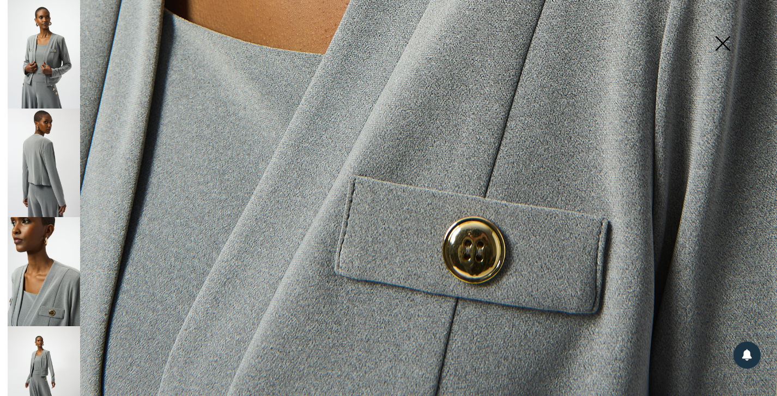
click at [39, 372] on img at bounding box center [44, 380] width 72 height 108
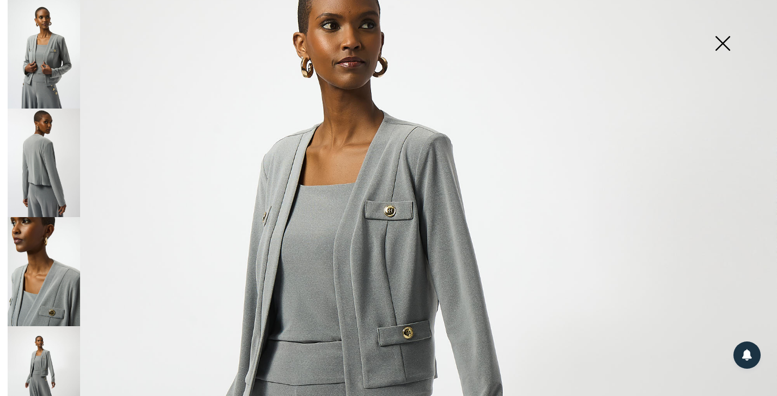
scroll to position [137, 0]
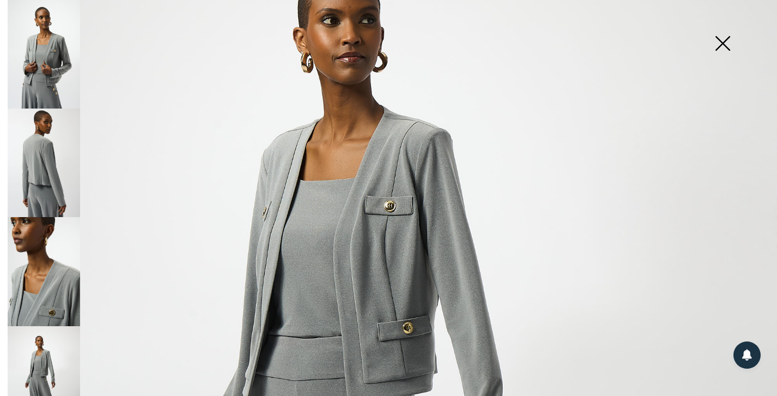
click at [725, 39] on img at bounding box center [723, 44] width 55 height 56
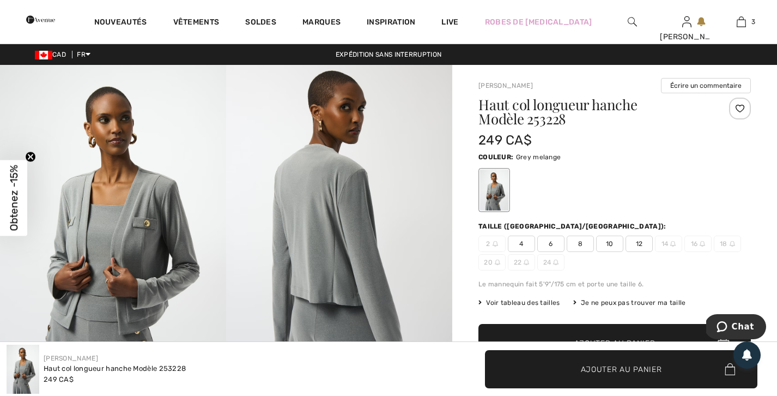
click at [570, 243] on span "8" at bounding box center [580, 243] width 27 height 16
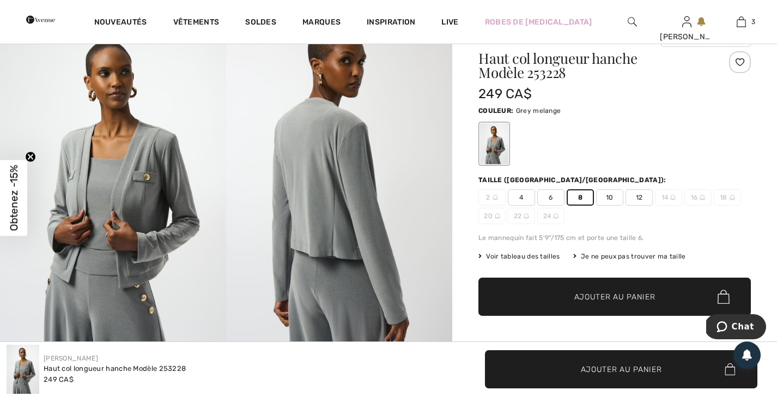
scroll to position [78, 0]
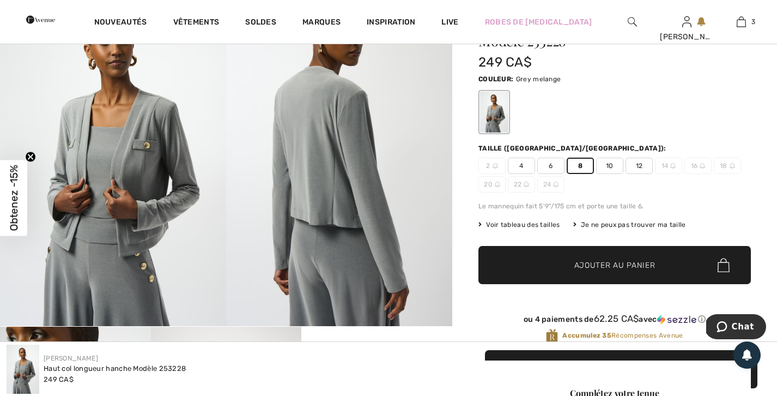
click at [633, 258] on span "✔ Ajouté au panier Ajouter au panier" at bounding box center [615, 265] width 273 height 38
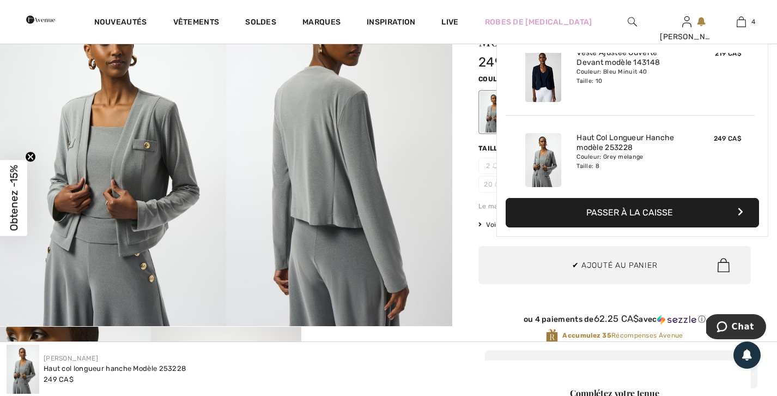
scroll to position [204, 0]
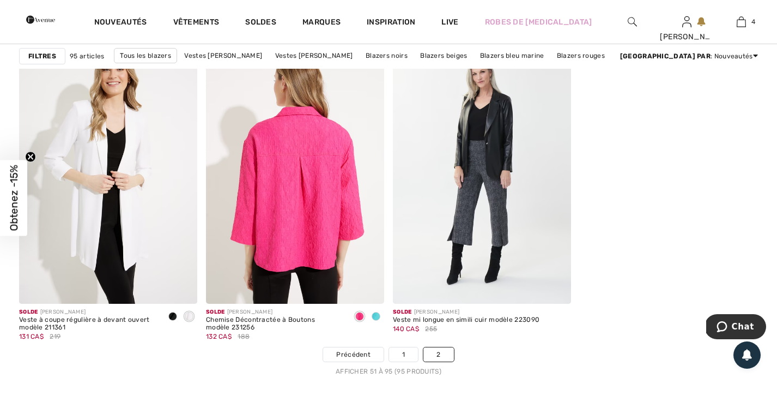
scroll to position [4326, 0]
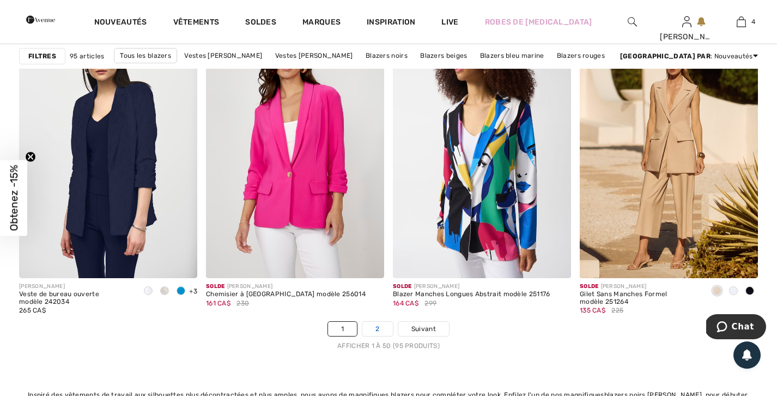
scroll to position [4740, 0]
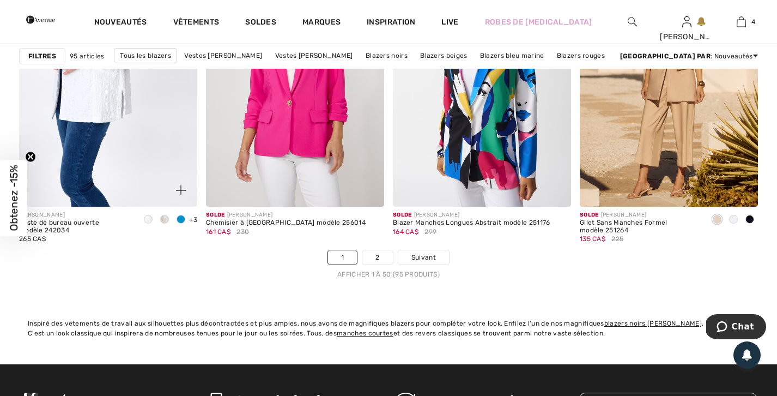
click at [148, 141] on img at bounding box center [108, 73] width 178 height 268
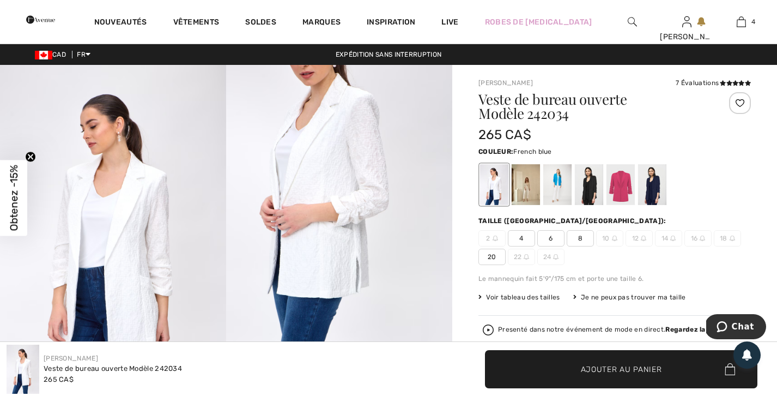
click at [558, 189] on div at bounding box center [557, 184] width 28 height 41
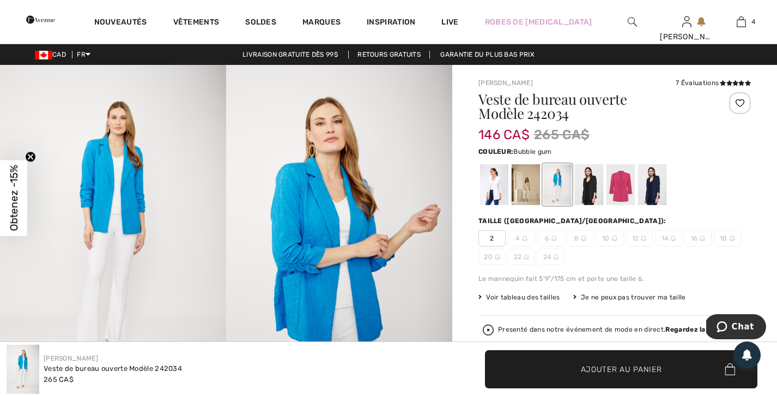
click at [620, 182] on div at bounding box center [621, 184] width 28 height 41
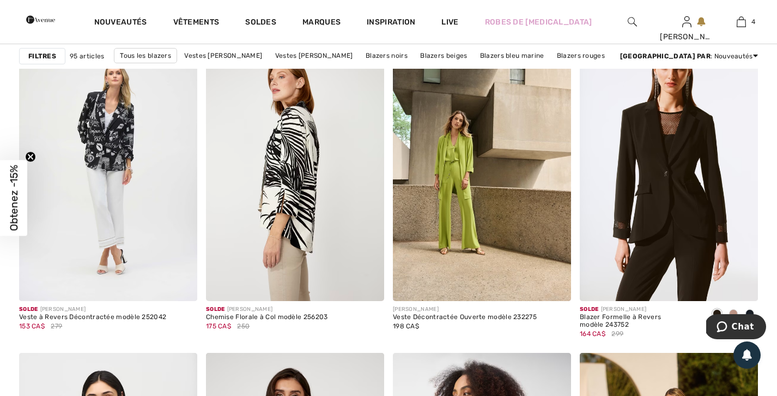
scroll to position [4330, 0]
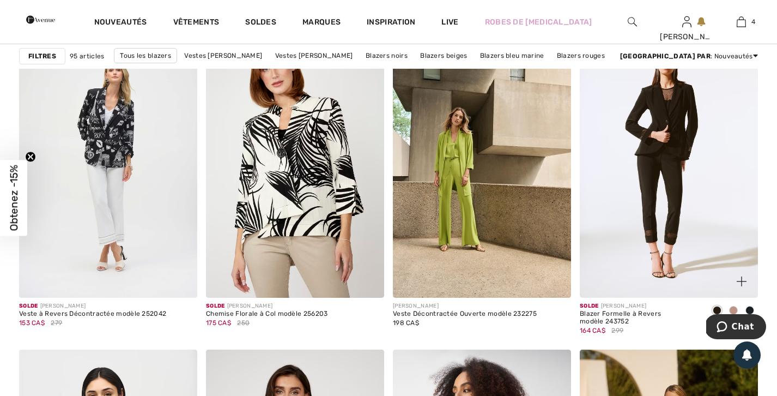
click at [639, 222] on img at bounding box center [669, 165] width 178 height 268
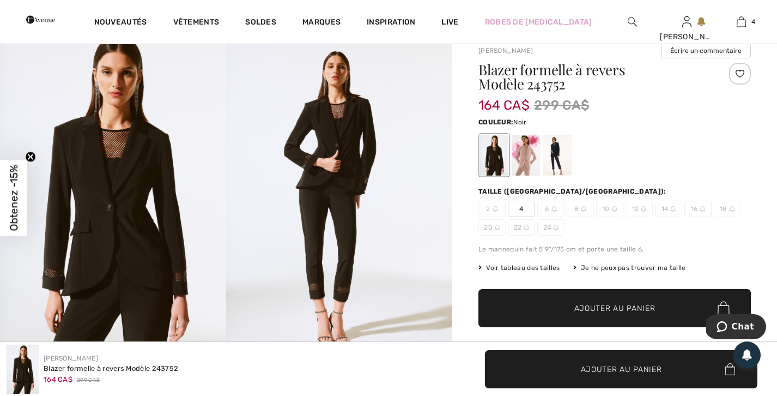
scroll to position [47, 0]
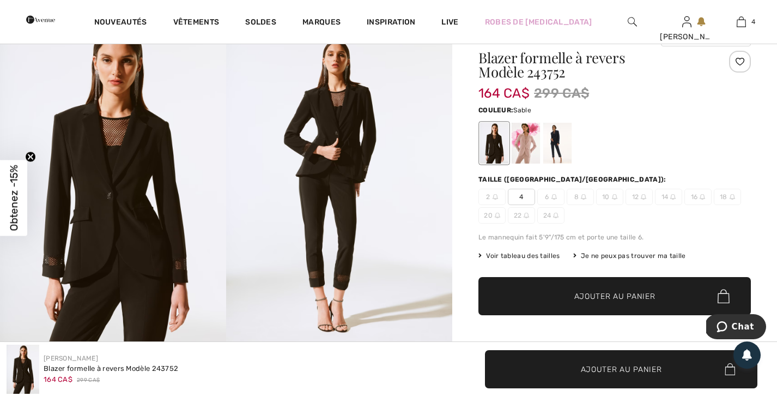
click at [525, 153] on div at bounding box center [526, 143] width 28 height 41
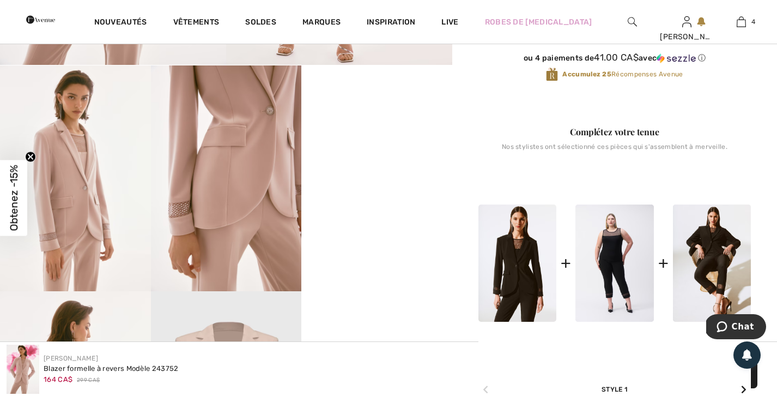
scroll to position [334, 0]
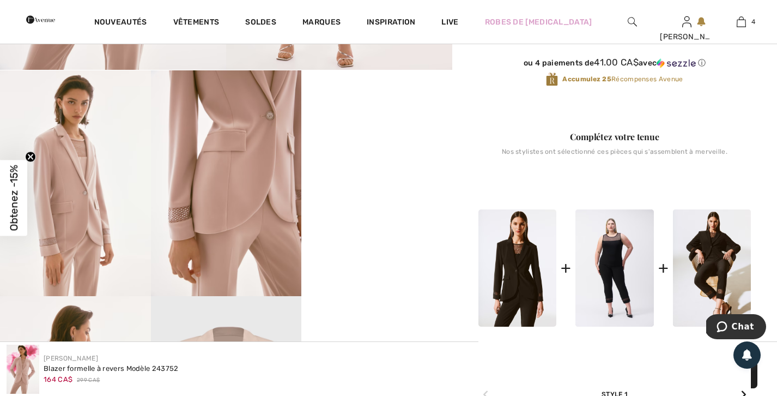
click at [86, 226] on img at bounding box center [75, 183] width 151 height 226
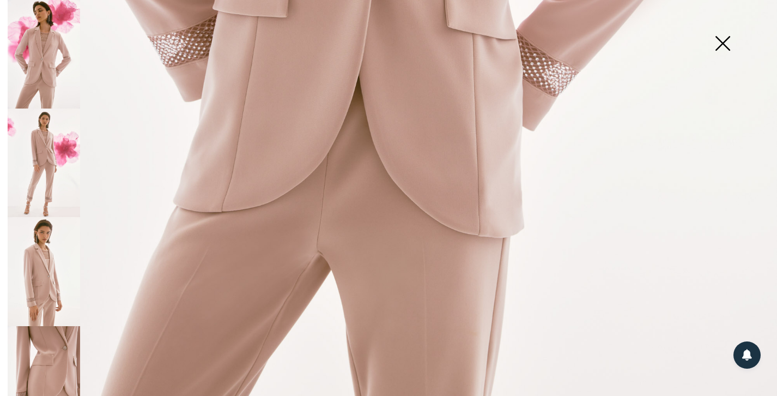
scroll to position [698, 0]
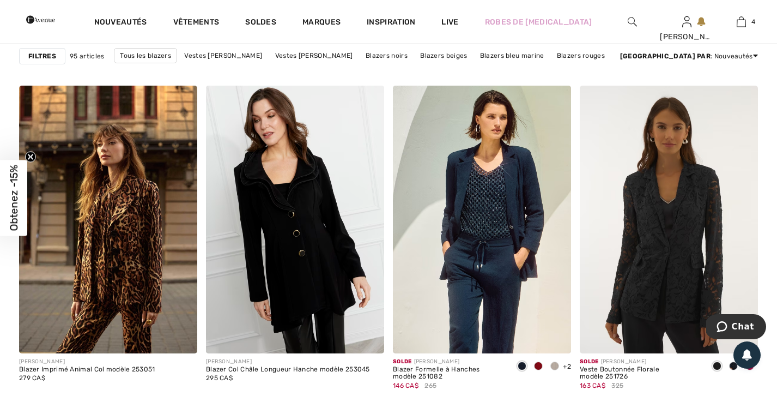
scroll to position [3101, 0]
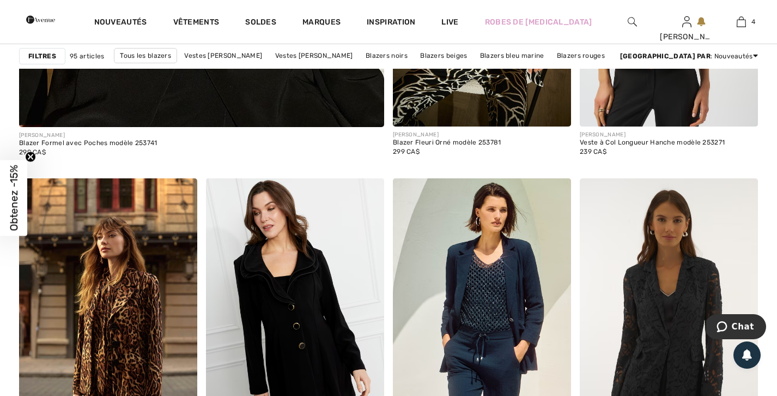
click at [637, 22] on img at bounding box center [632, 21] width 9 height 13
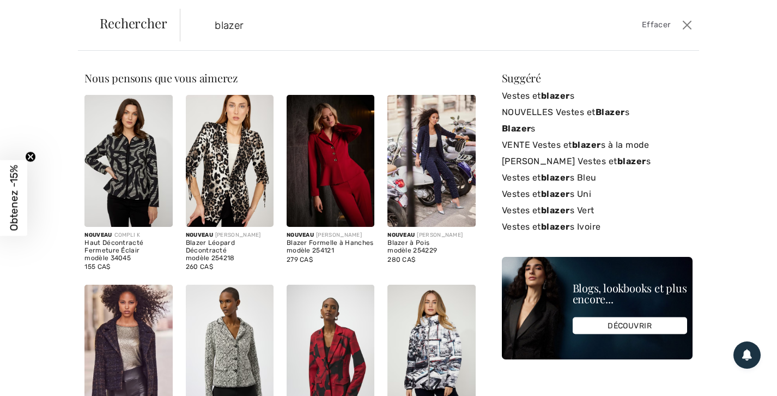
type input "blazer"
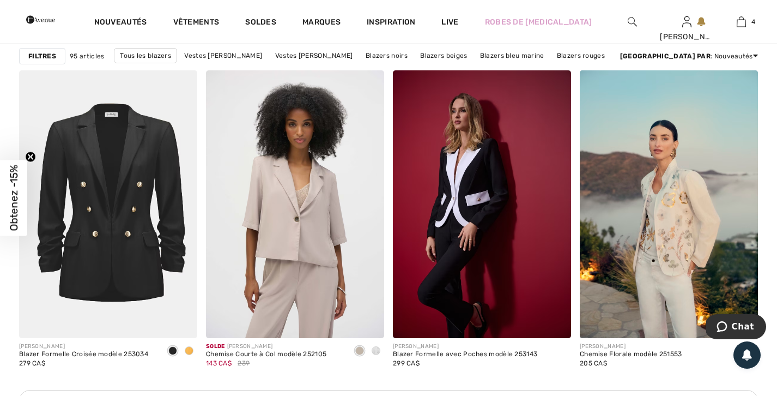
scroll to position [2131, 0]
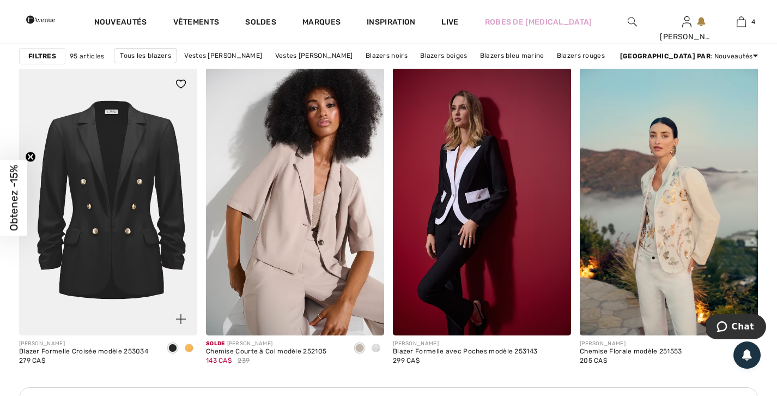
click at [146, 240] on img at bounding box center [108, 202] width 178 height 268
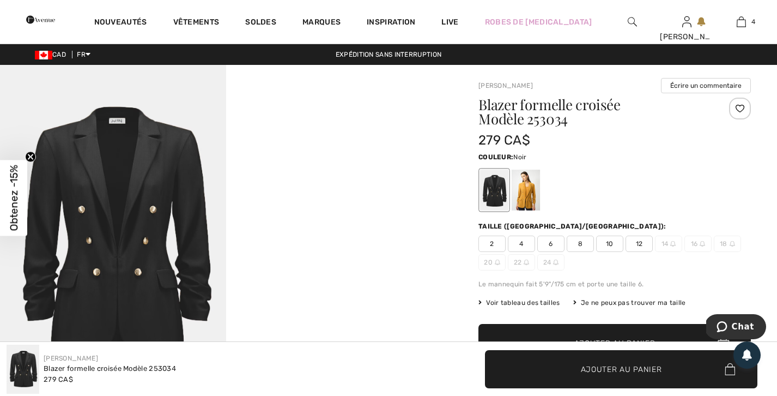
click at [327, 178] on video "Your browser does not support the video tag." at bounding box center [339, 121] width 226 height 113
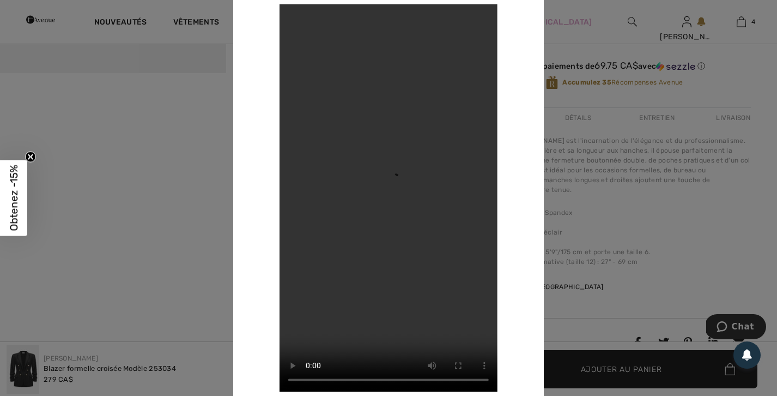
scroll to position [344, 0]
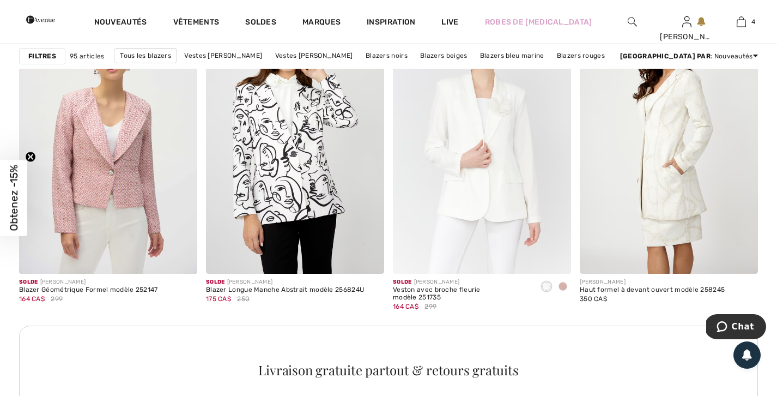
scroll to position [3594, 0]
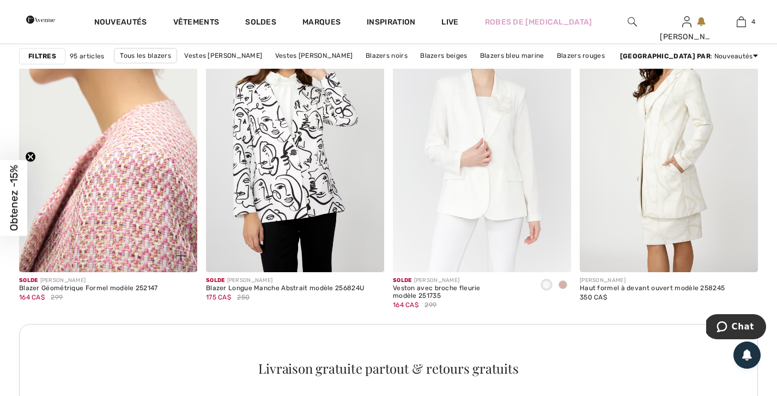
click at [117, 176] on img at bounding box center [108, 139] width 178 height 268
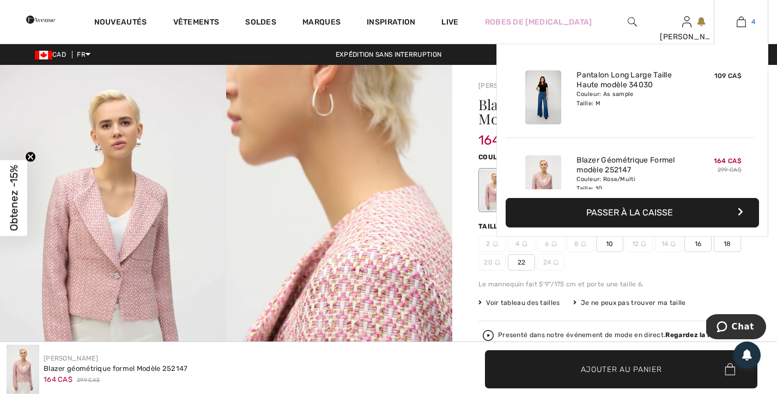
click at [742, 22] on img at bounding box center [741, 21] width 9 height 13
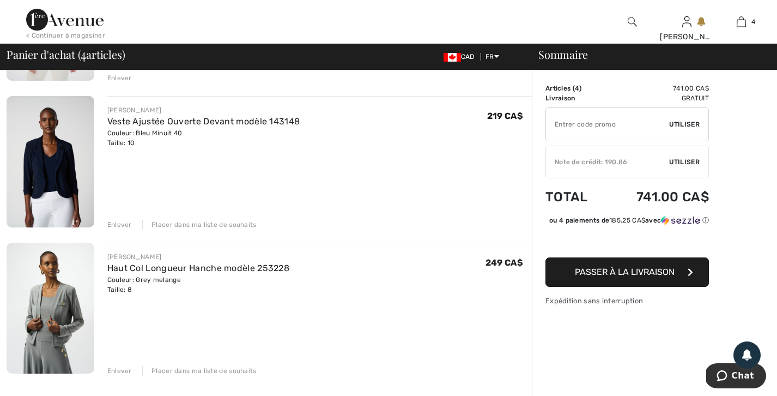
scroll to position [365, 0]
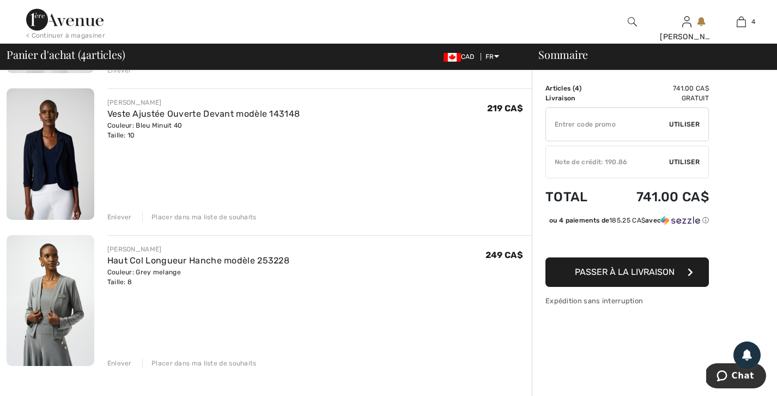
click at [46, 178] on img at bounding box center [51, 153] width 88 height 131
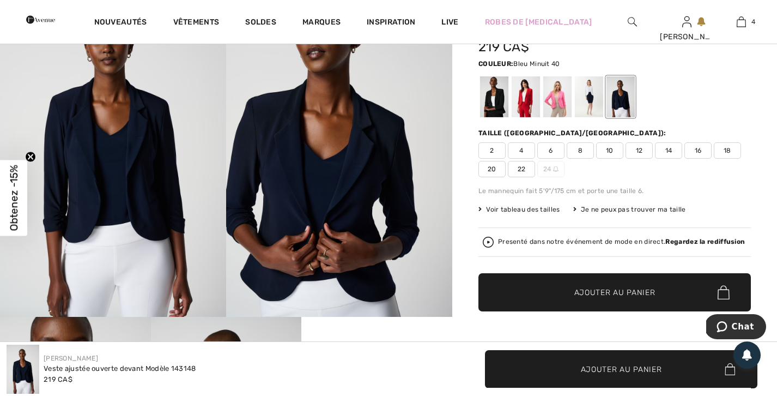
scroll to position [89, 0]
